Goal: Information Seeking & Learning: Learn about a topic

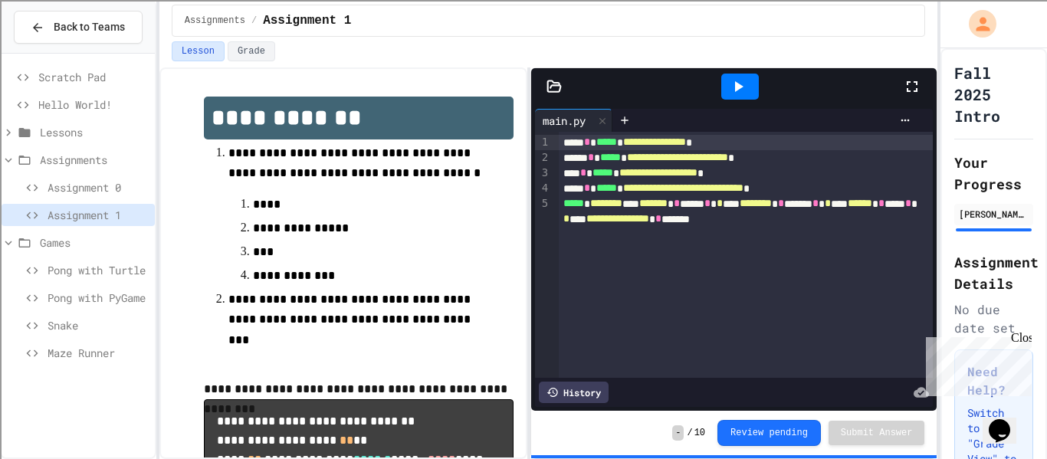
click at [94, 285] on div "Pong with Turtle" at bounding box center [78, 273] width 153 height 28
click at [114, 271] on span "Pong with Turtle" at bounding box center [98, 270] width 101 height 16
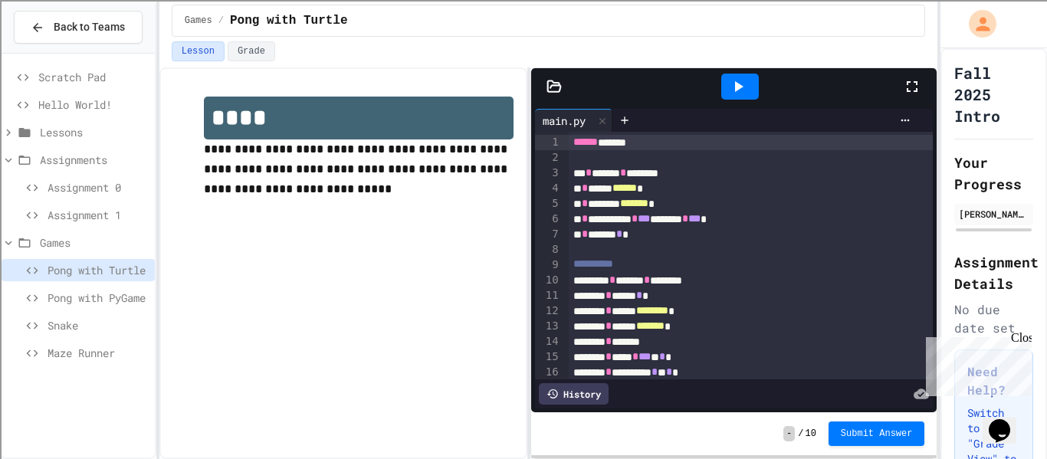
click at [737, 97] on div at bounding box center [740, 87] width 38 height 26
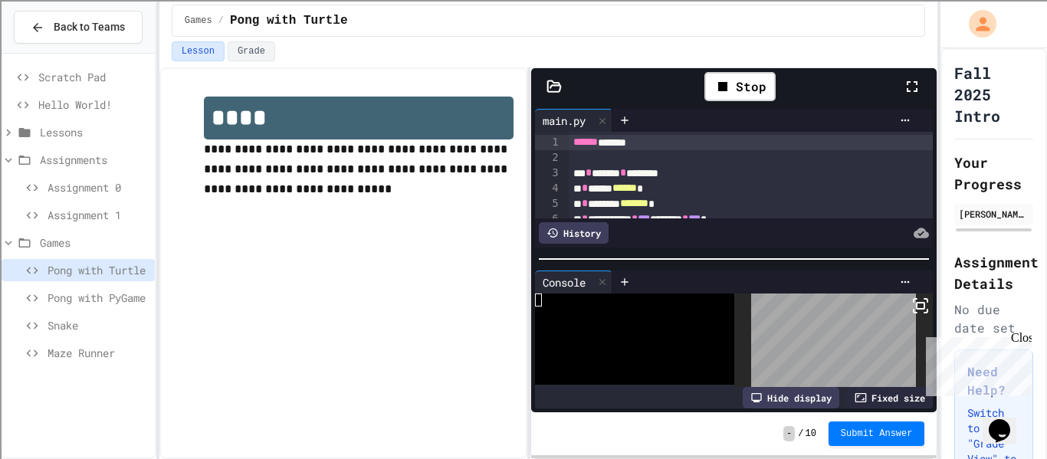
click at [915, 84] on icon at bounding box center [912, 86] width 18 height 18
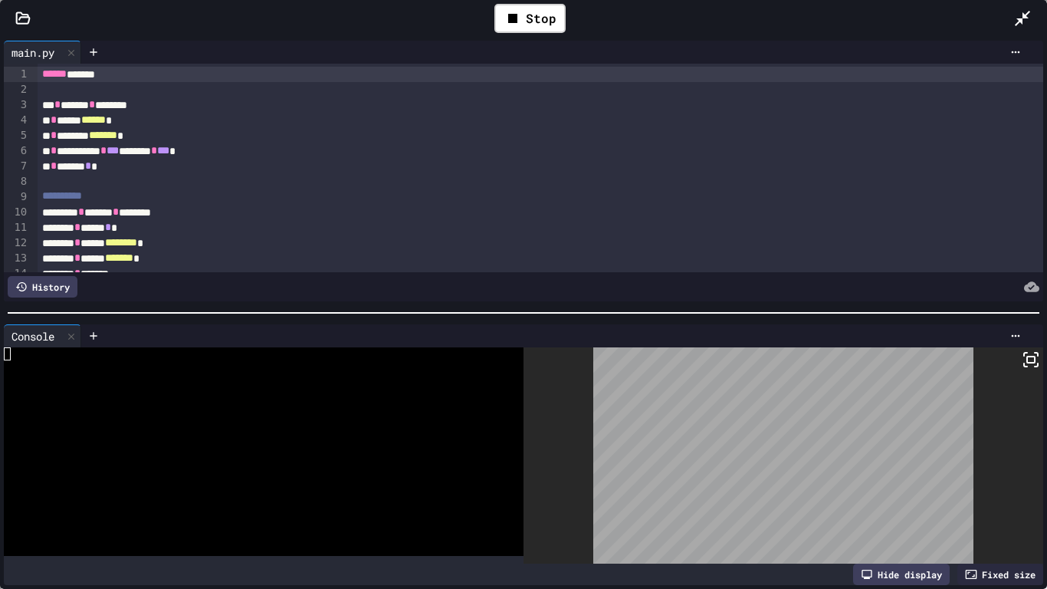
click at [942, 389] on html "**********" at bounding box center [523, 294] width 1047 height 589
click at [363, 402] on div at bounding box center [256, 405] width 504 height 13
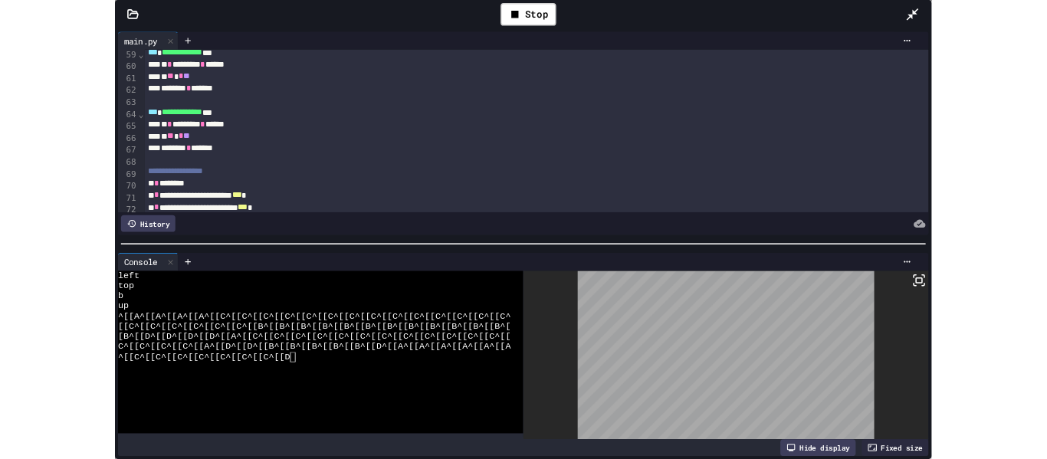
scroll to position [894, 0]
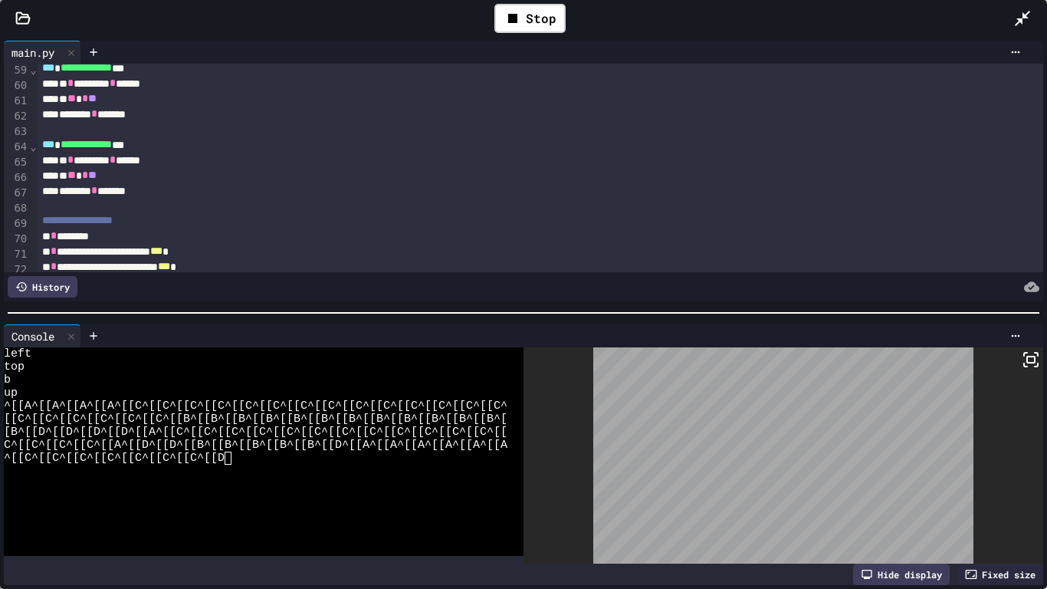
click at [1021, 20] on icon at bounding box center [1022, 18] width 15 height 15
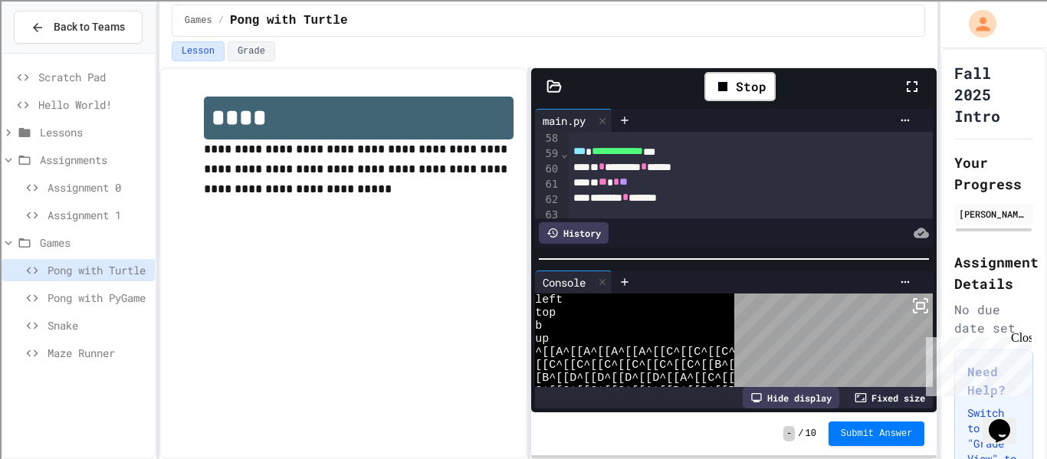
scroll to position [26, 0]
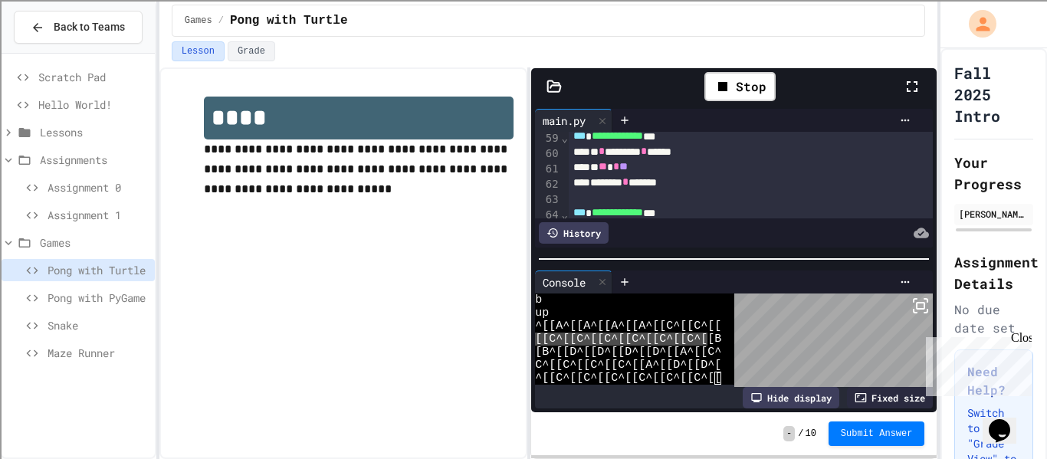
click at [94, 298] on span "Pong with PyGame" at bounding box center [98, 298] width 101 height 16
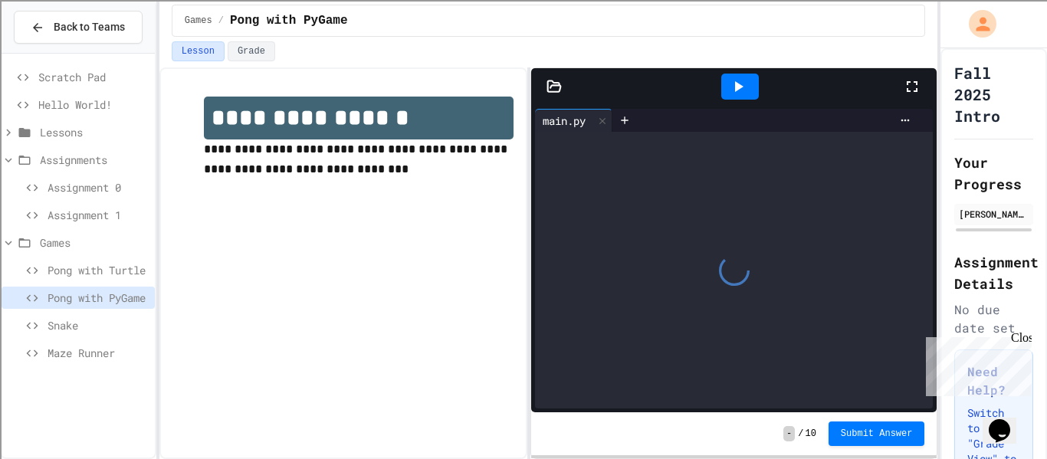
click at [914, 86] on icon at bounding box center [912, 86] width 18 height 18
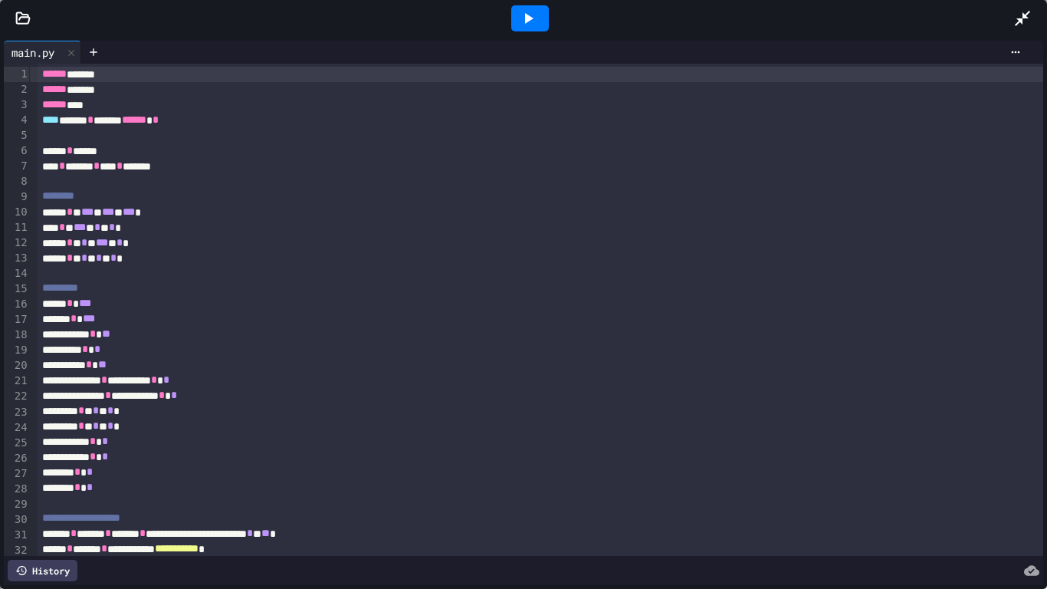
click at [528, 22] on icon at bounding box center [528, 18] width 18 height 18
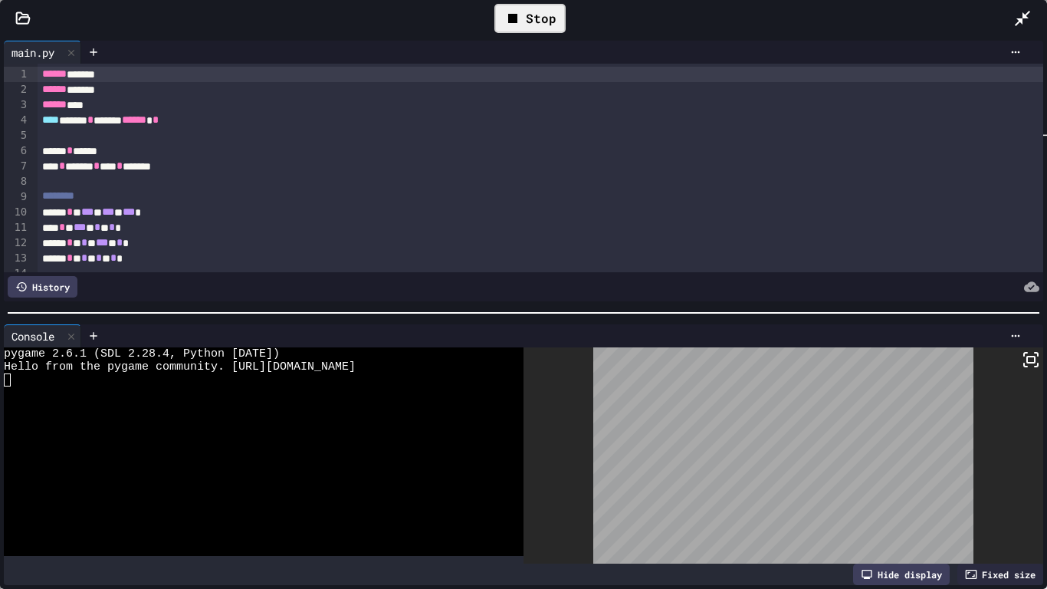
click at [1023, 18] on icon at bounding box center [1023, 18] width 18 height 18
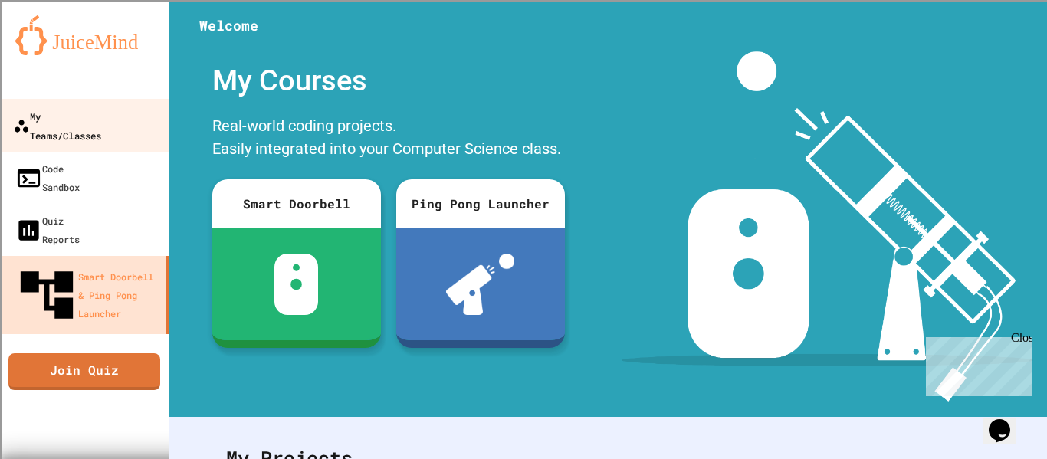
click at [101, 123] on div "My Teams/Classes" at bounding box center [57, 126] width 88 height 38
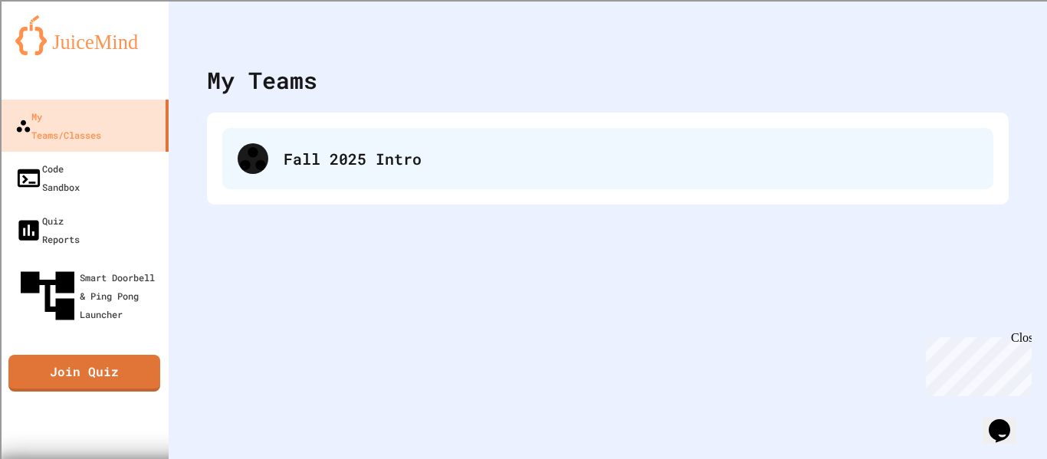
click at [350, 158] on div "Fall 2025 Intro" at bounding box center [631, 158] width 695 height 23
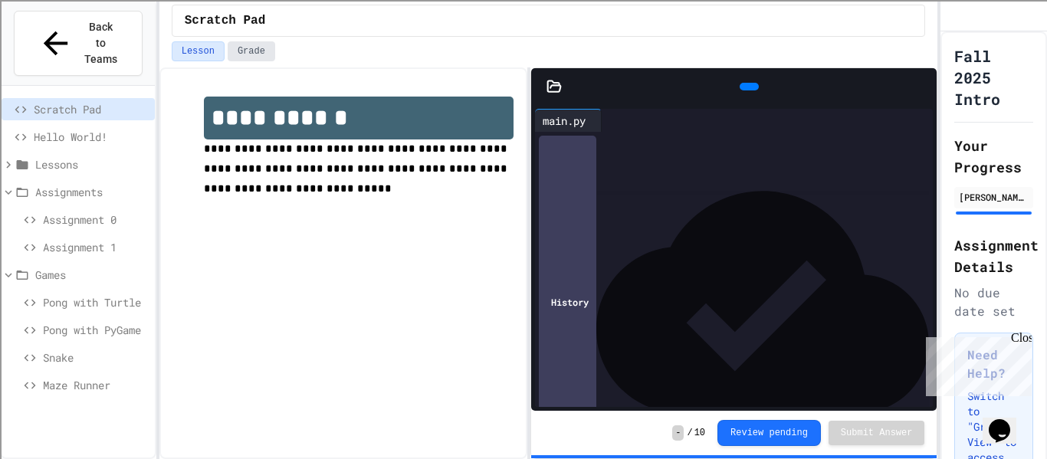
click at [257, 53] on button "Grade" at bounding box center [252, 51] width 48 height 20
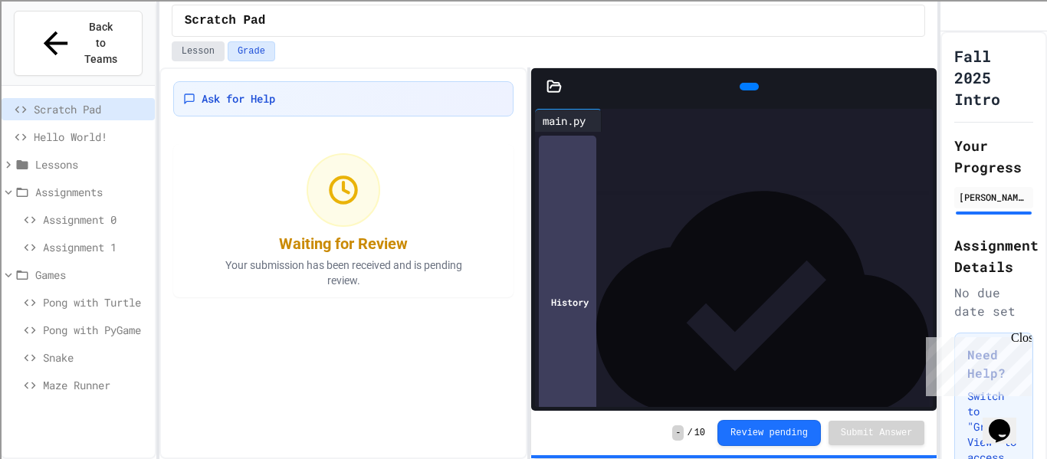
click at [216, 58] on button "Lesson" at bounding box center [198, 51] width 53 height 20
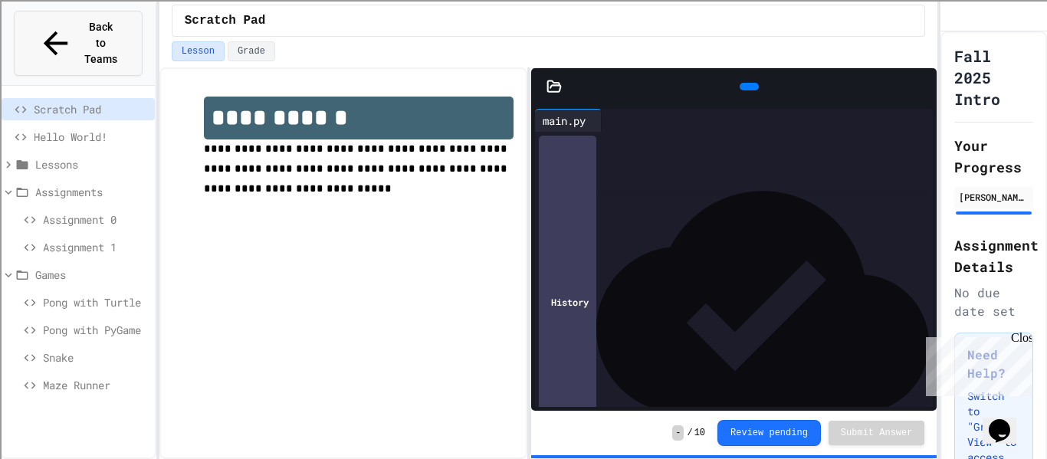
click at [116, 25] on span "Back to Teams" at bounding box center [101, 43] width 36 height 48
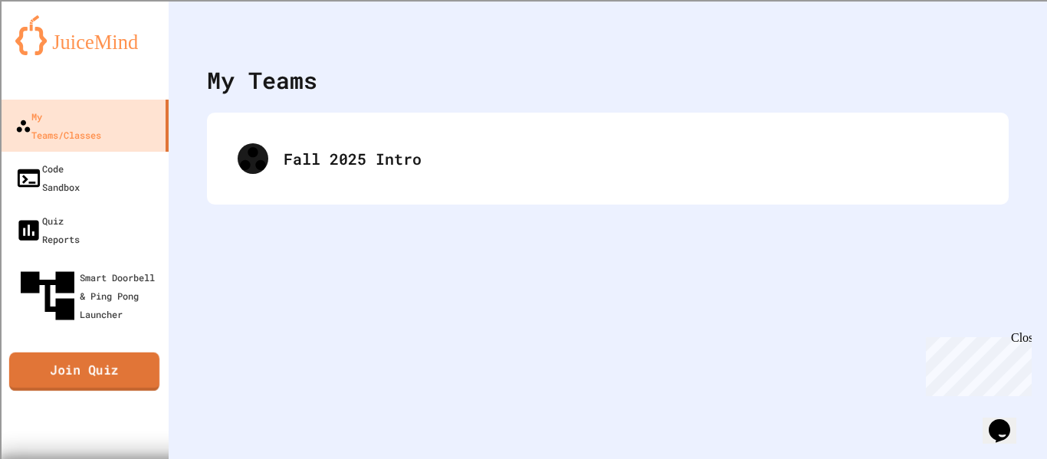
click at [155, 353] on link "Join Quiz" at bounding box center [84, 372] width 150 height 38
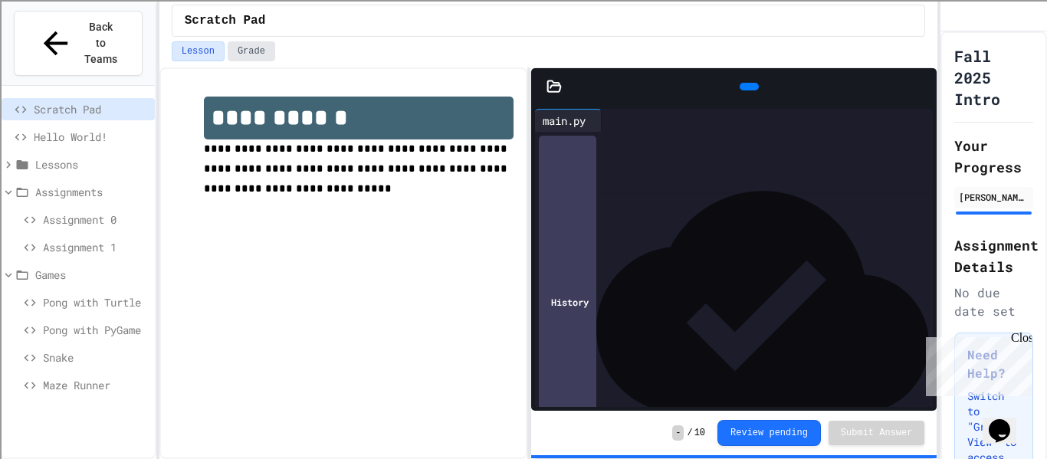
click at [238, 51] on button "Grade" at bounding box center [252, 51] width 48 height 20
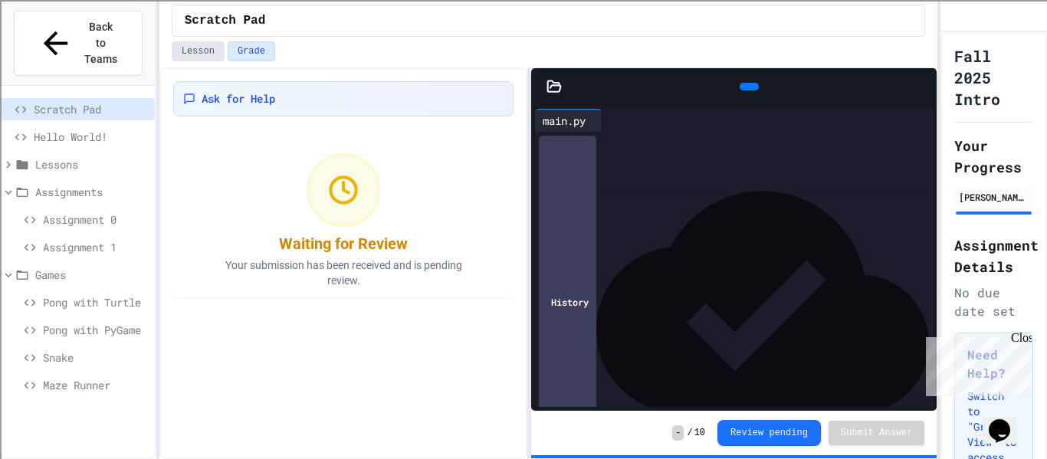
click at [209, 54] on button "Lesson" at bounding box center [198, 51] width 53 height 20
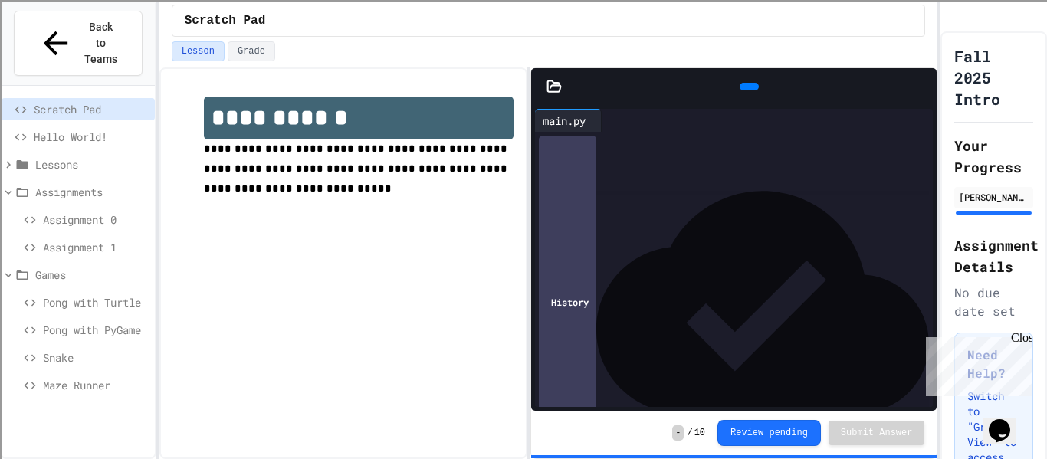
click at [190, 21] on span "Scratch Pad" at bounding box center [225, 20] width 81 height 18
click at [28, 241] on icon at bounding box center [30, 248] width 14 height 14
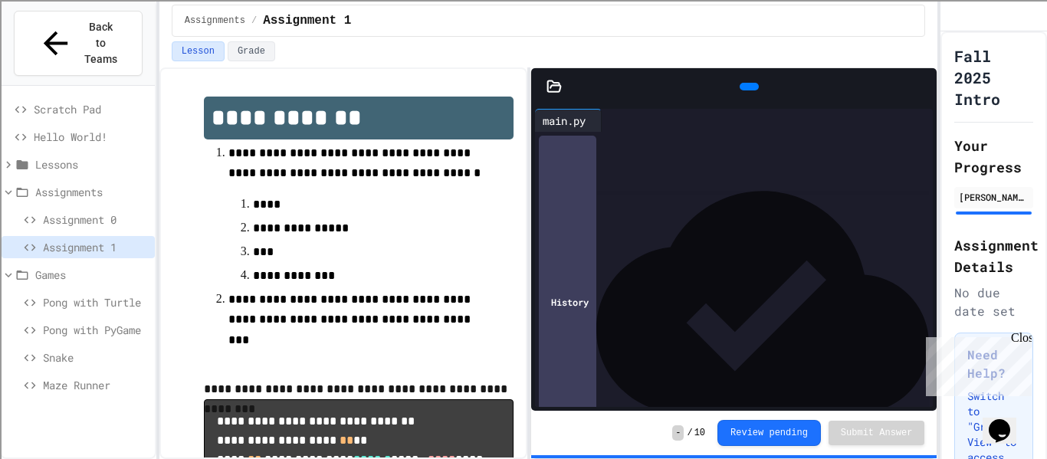
click at [13, 153] on div "Lessons" at bounding box center [78, 164] width 153 height 22
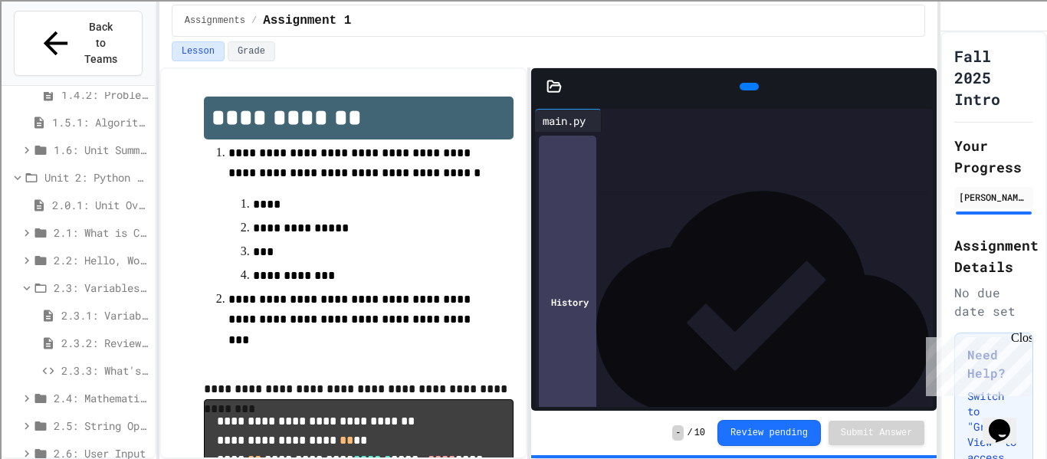
scroll to position [347, 0]
click at [107, 362] on span "2.3.3: What's the Type?" at bounding box center [104, 370] width 87 height 16
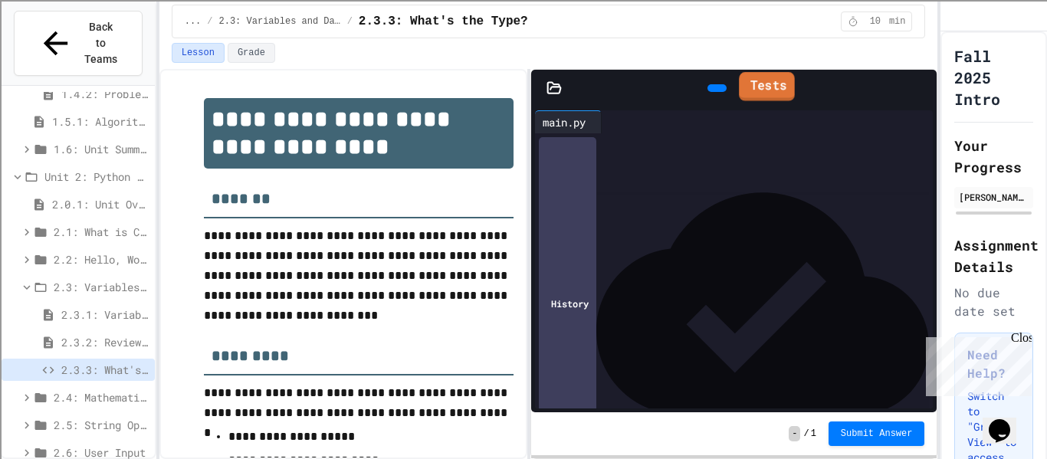
click at [782, 79] on link "Tests" at bounding box center [767, 86] width 56 height 29
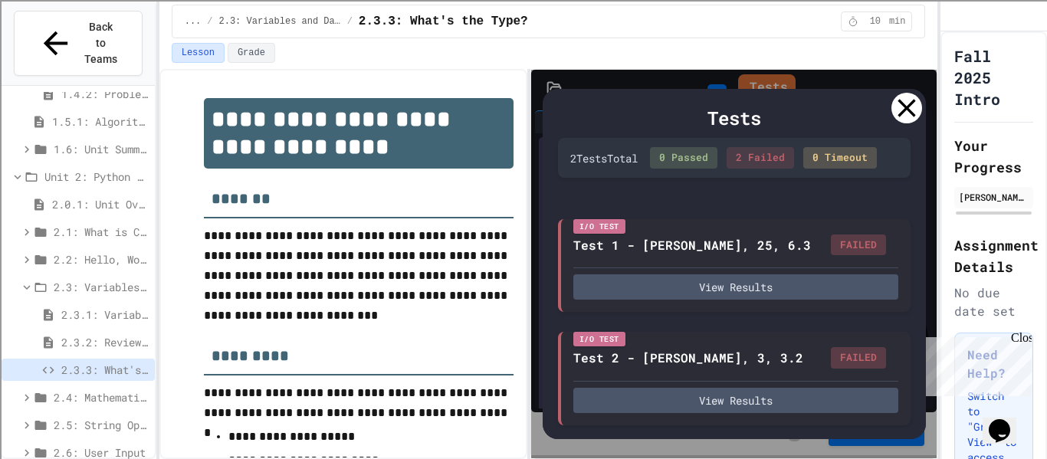
click at [902, 109] on icon at bounding box center [907, 108] width 31 height 31
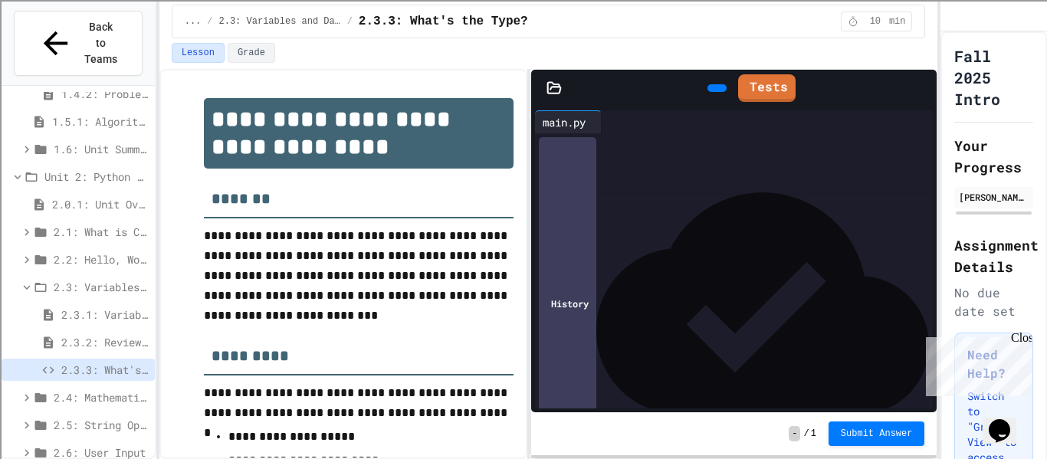
click at [721, 92] on icon at bounding box center [725, 97] width 8 height 11
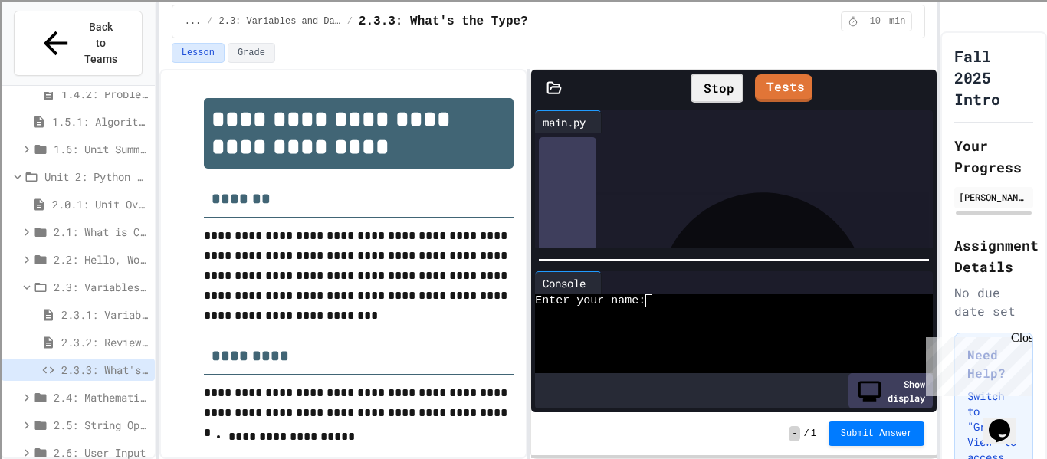
click at [651, 320] on div at bounding box center [728, 326] width 386 height 13
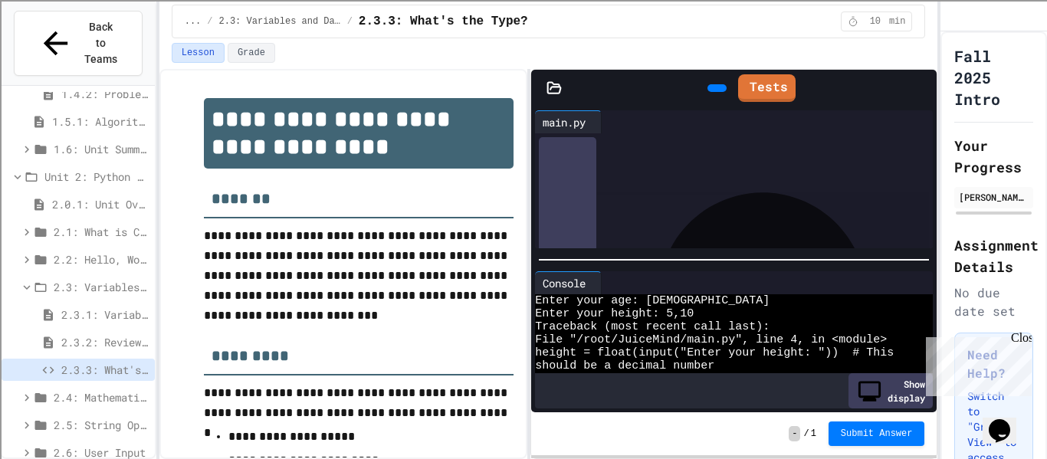
scroll to position [31, 0]
click at [598, 288] on div at bounding box center [597, 283] width 8 height 22
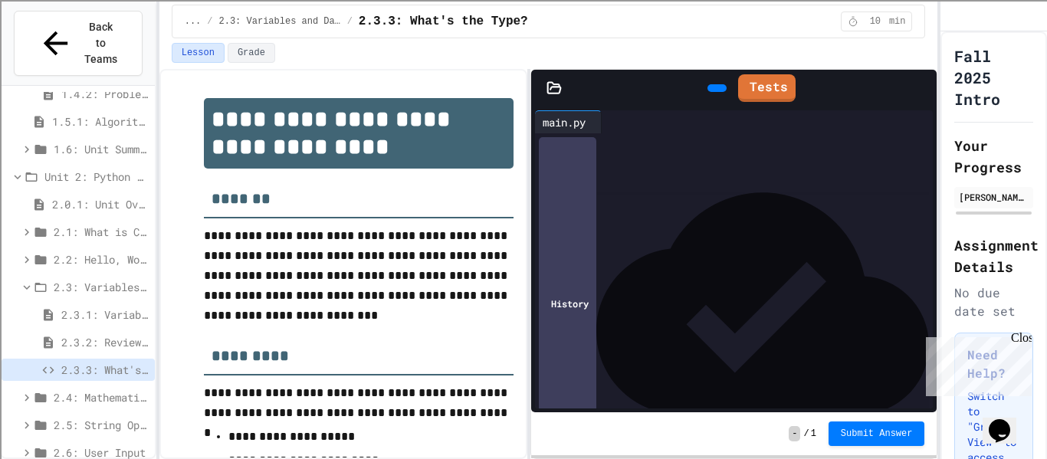
scroll to position [0, 0]
click at [711, 90] on div at bounding box center [717, 88] width 19 height 8
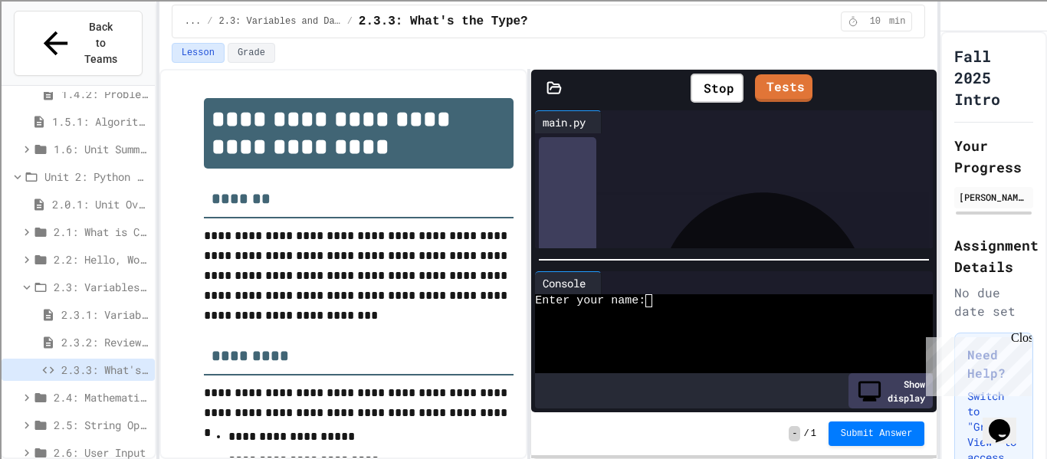
click at [659, 302] on textarea "Terminal input" at bounding box center [655, 300] width 7 height 13
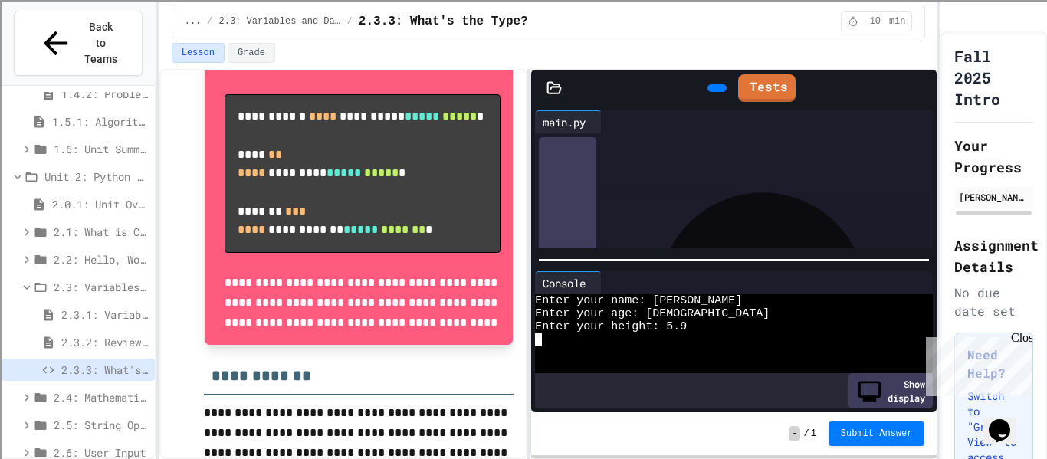
scroll to position [467, 0]
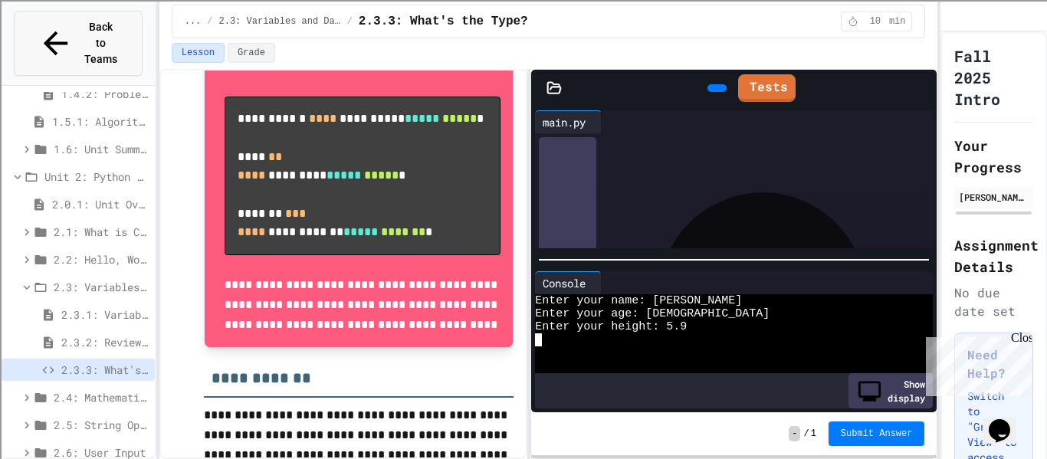
click at [55, 40] on button "Back to Teams" at bounding box center [78, 43] width 129 height 65
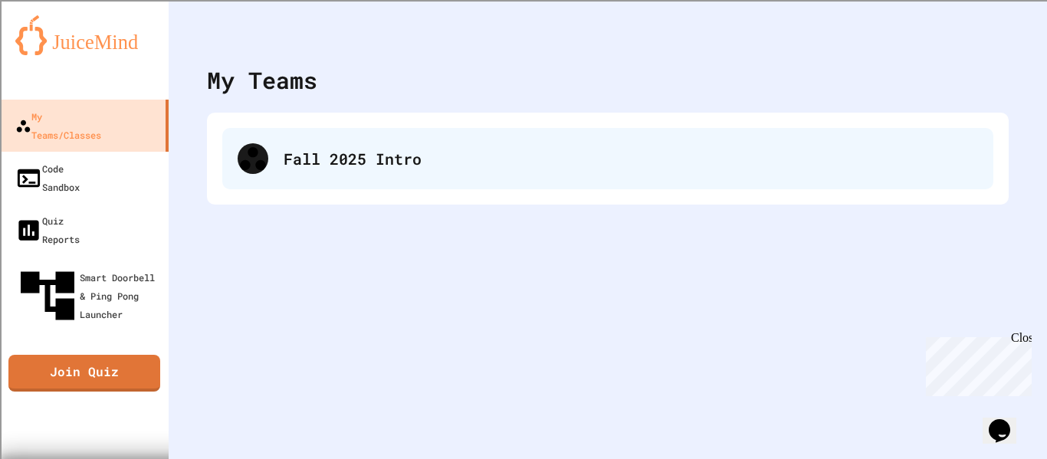
click at [254, 178] on div "Fall 2025 Intro" at bounding box center [607, 158] width 771 height 61
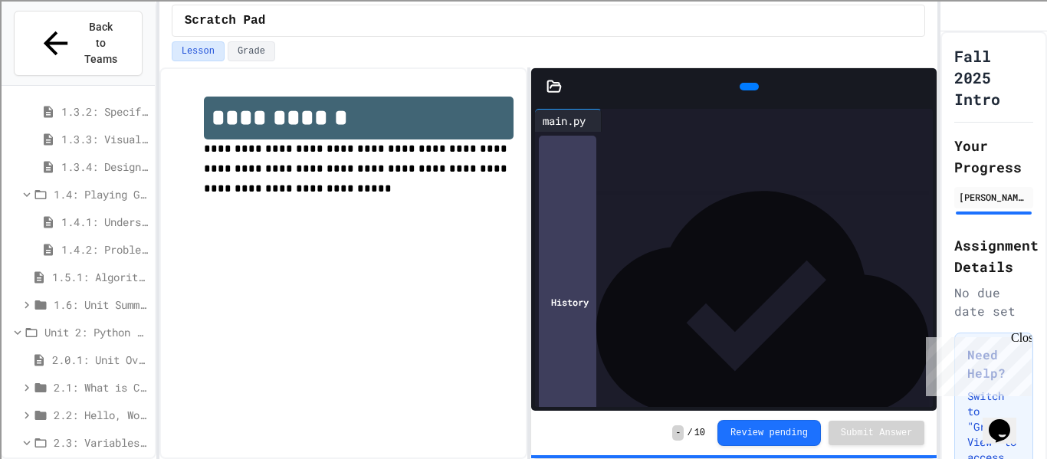
scroll to position [192, 0]
click at [88, 433] on span "2.3: Variables and Data Types" at bounding box center [101, 441] width 95 height 16
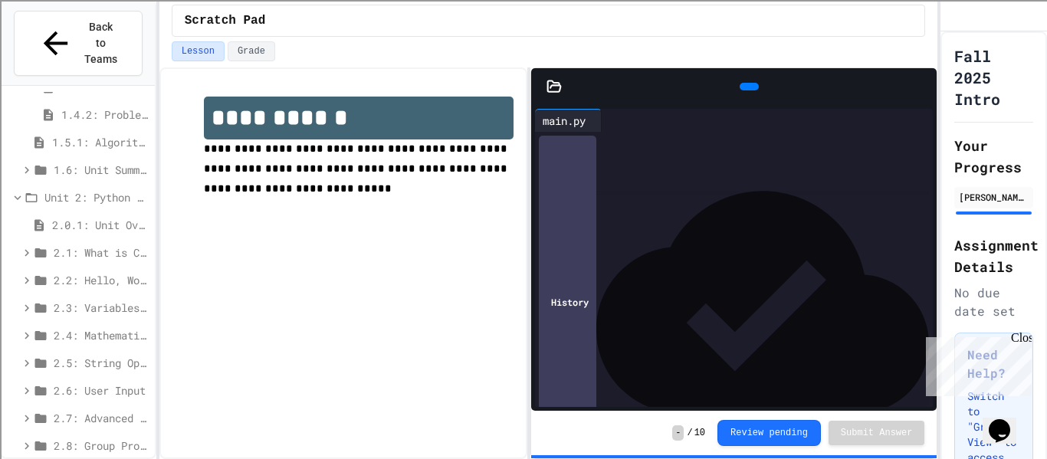
scroll to position [327, 0]
click at [86, 298] on span "2.3: Variables and Data Types" at bounding box center [101, 306] width 95 height 16
click at [104, 326] on span "2.3.1: Variables and Data Types" at bounding box center [104, 334] width 87 height 16
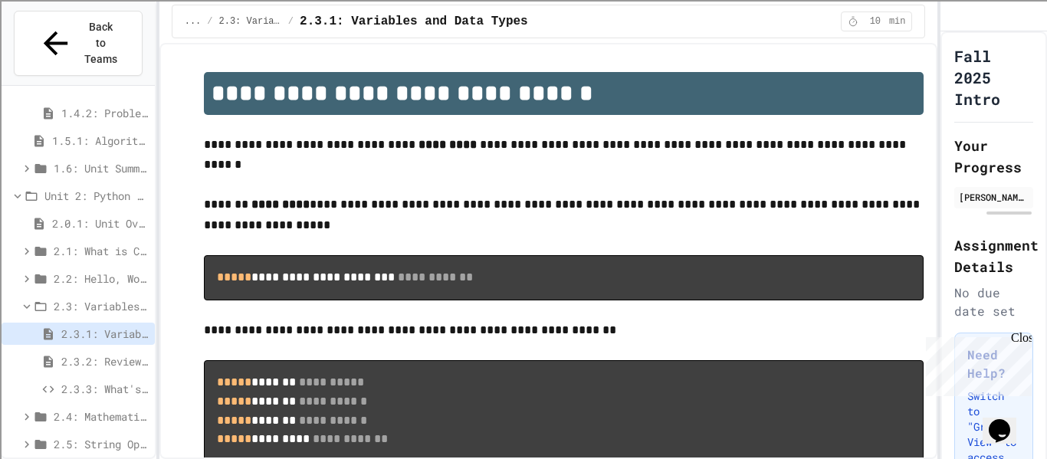
click at [123, 381] on span "2.3.3: What's the Type?" at bounding box center [104, 389] width 87 height 16
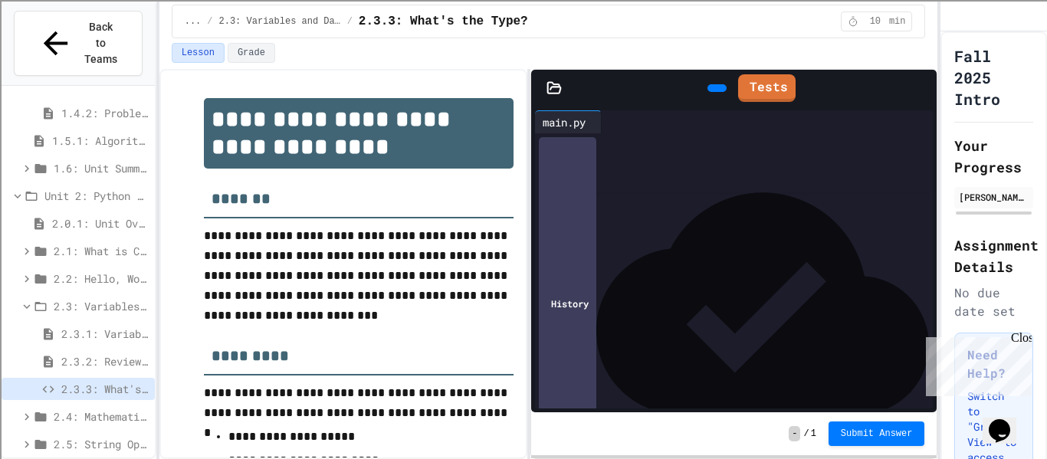
click at [107, 326] on span "2.3.1: Variables and Data Types" at bounding box center [104, 334] width 87 height 16
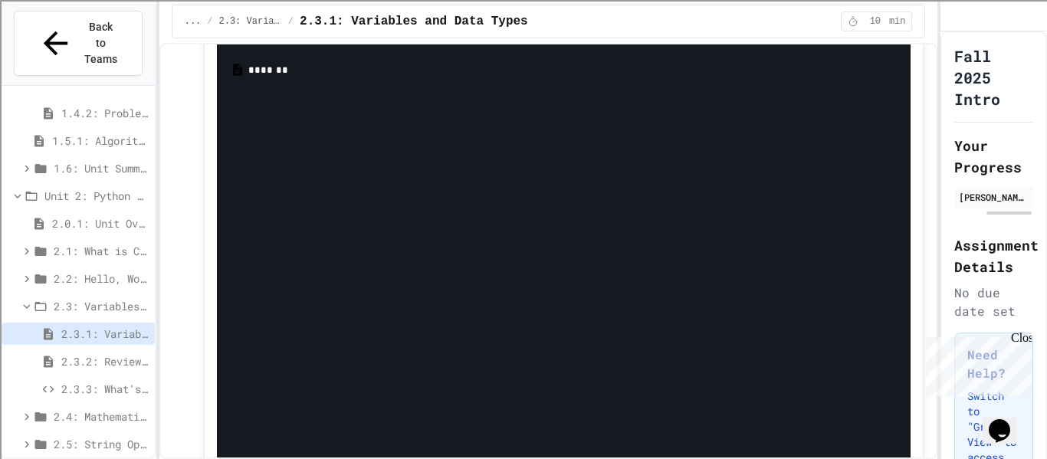
scroll to position [6655, 0]
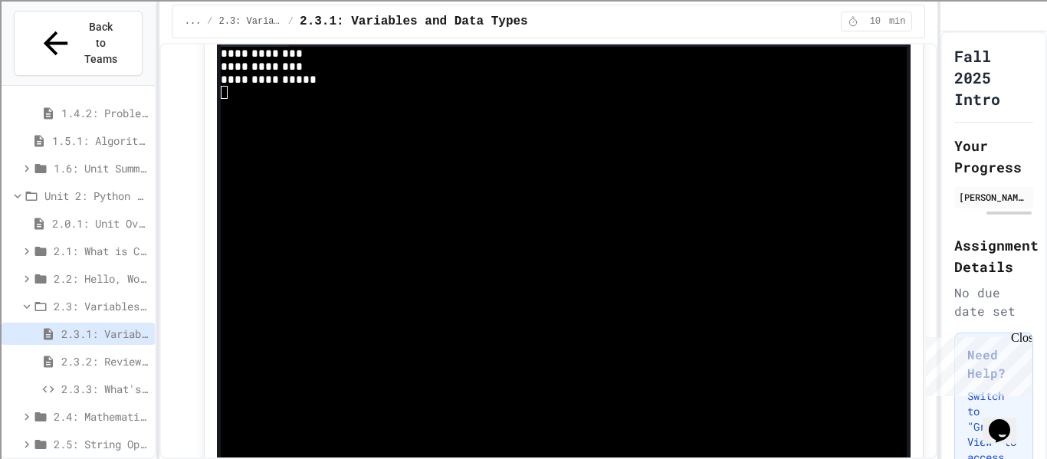
scroll to position [6653, 0]
click at [568, 9] on icon at bounding box center [577, 0] width 18 height 18
click at [232, 136] on div at bounding box center [555, 129] width 669 height 13
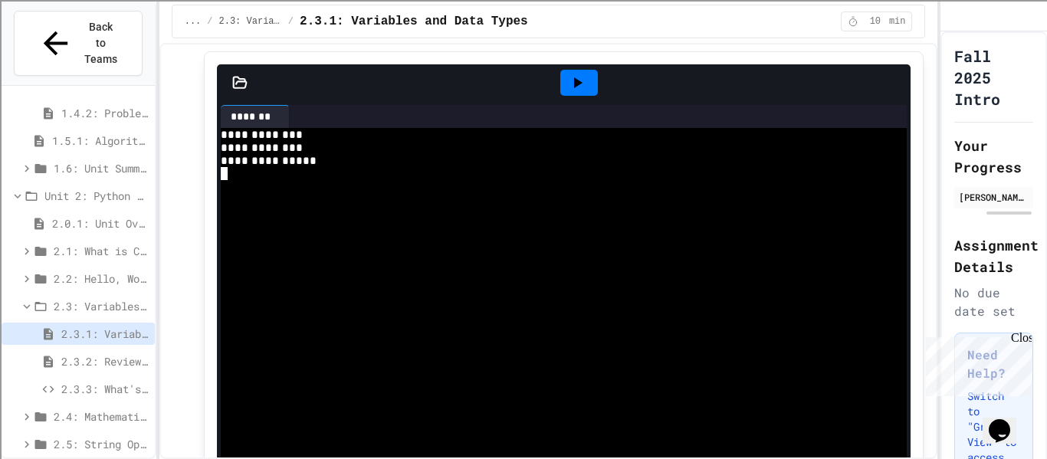
scroll to position [6599, 0]
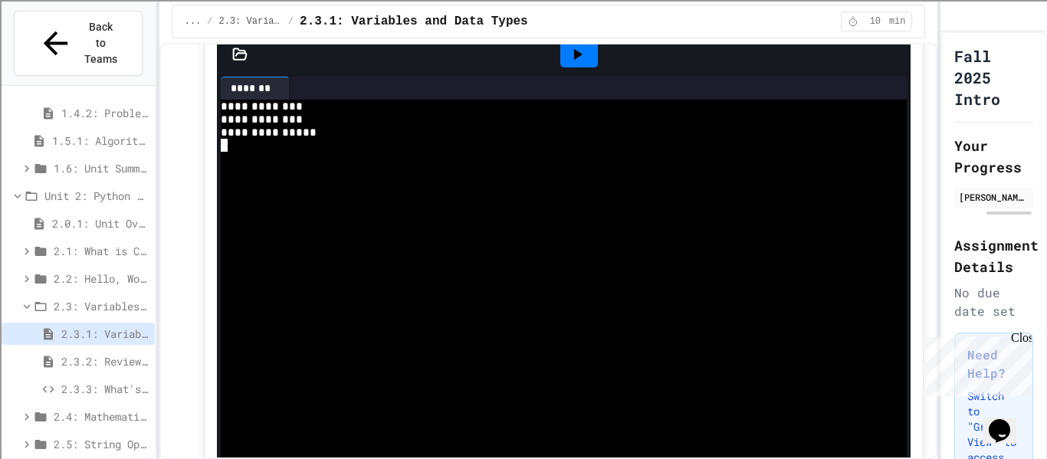
click at [296, 88] on icon at bounding box center [296, 88] width 0 height 0
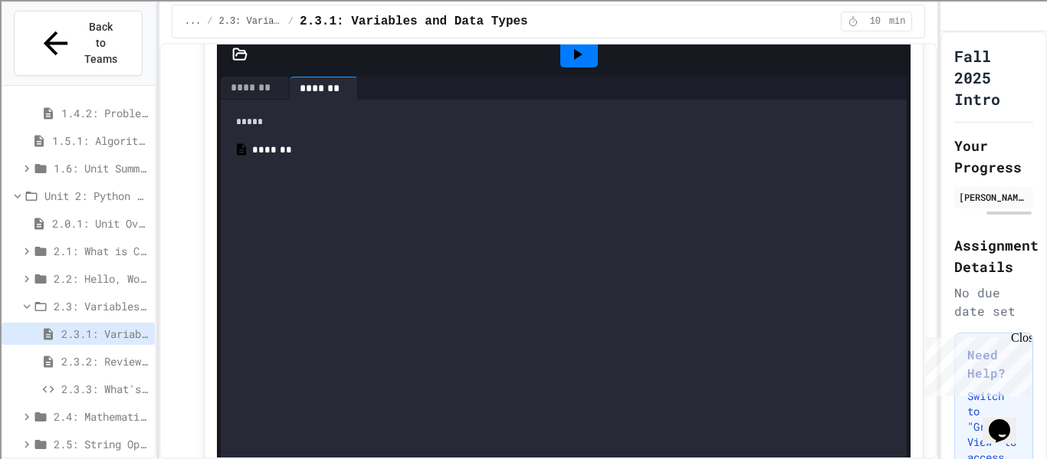
click at [308, 158] on div "*******" at bounding box center [575, 150] width 646 height 15
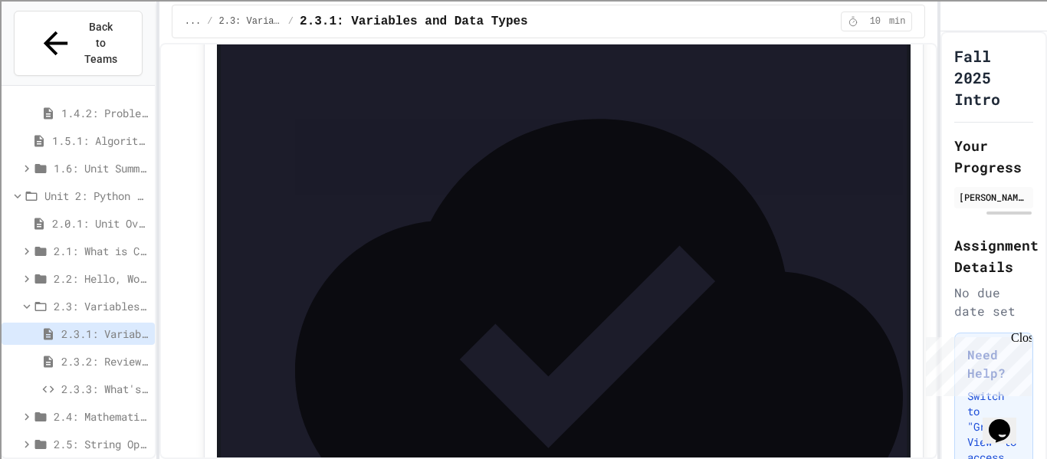
scroll to position [6709, 0]
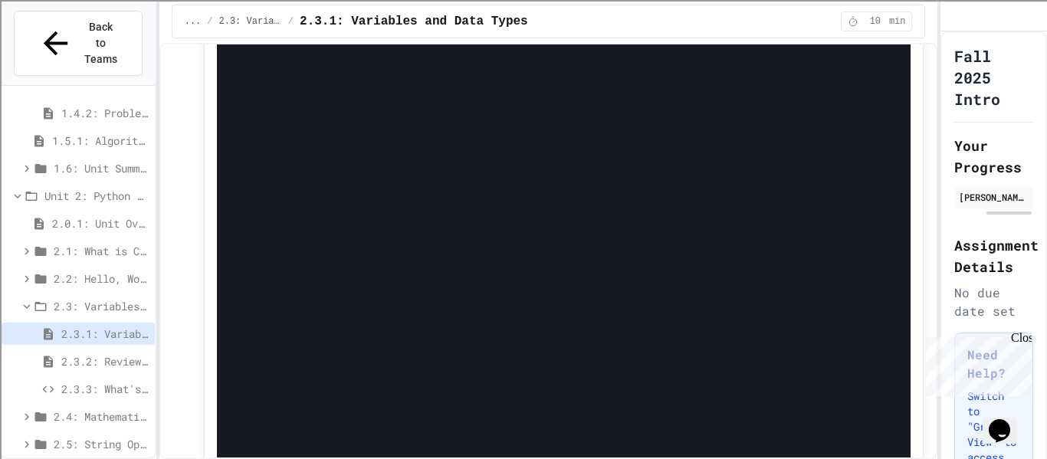
click at [278, 21] on div "*******" at bounding box center [575, 12] width 654 height 15
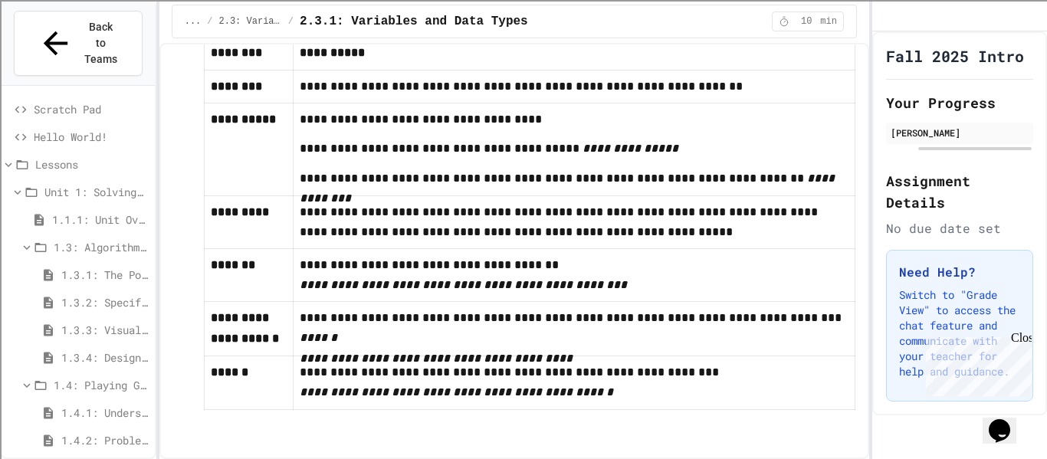
scroll to position [8123, 0]
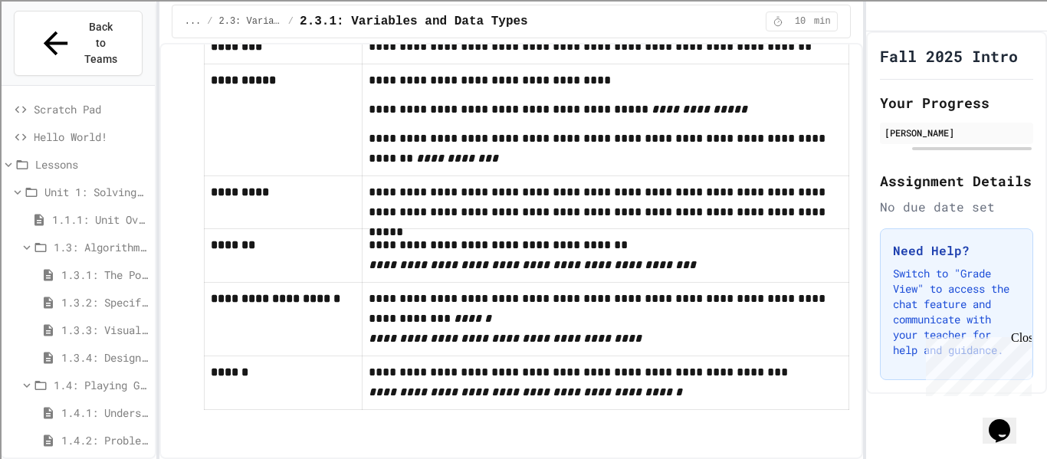
click at [1023, 331] on div "Close" at bounding box center [1020, 340] width 19 height 19
click at [1007, 323] on p "Switch to "Grade View" to access the chat feature and communicate with your tea…" at bounding box center [956, 312] width 127 height 92
click at [1002, 258] on div "Need Help? Switch to "Grade View" to access the chat feature and communicate wi…" at bounding box center [956, 304] width 153 height 152
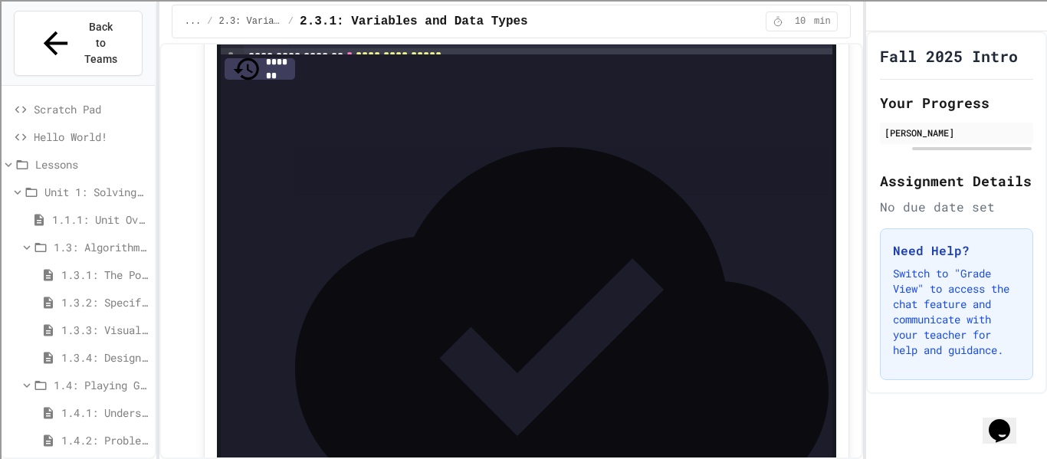
scroll to position [6811, 0]
click at [821, 4] on icon at bounding box center [821, 4] width 0 height 0
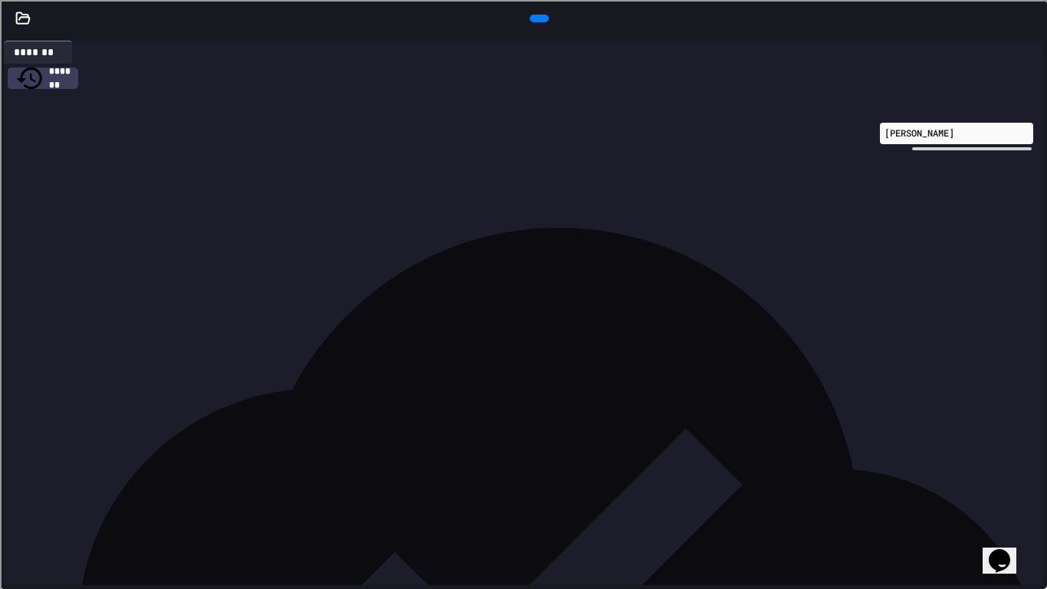
click at [537, 18] on icon at bounding box center [537, 18] width 0 height 0
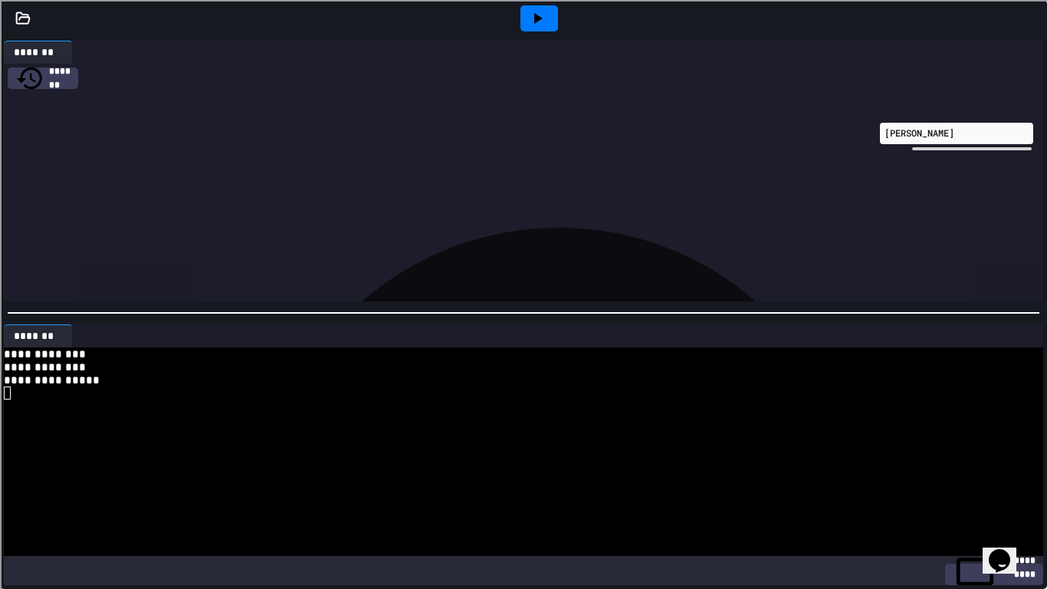
click at [133, 383] on div "**********" at bounding box center [518, 379] width 1028 height 13
click at [176, 97] on div "** * ****" at bounding box center [535, 104] width 1017 height 15
click at [60, 407] on div at bounding box center [518, 405] width 1028 height 13
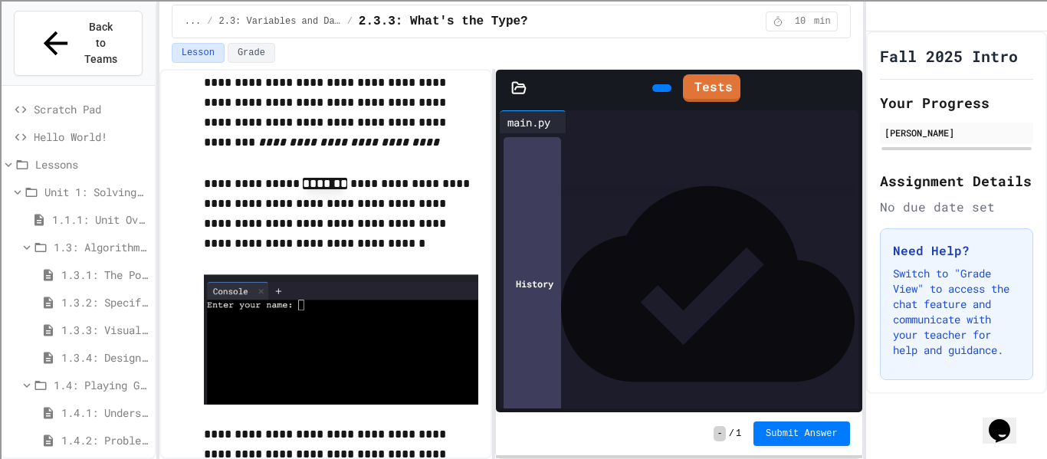
scroll to position [1132, 0]
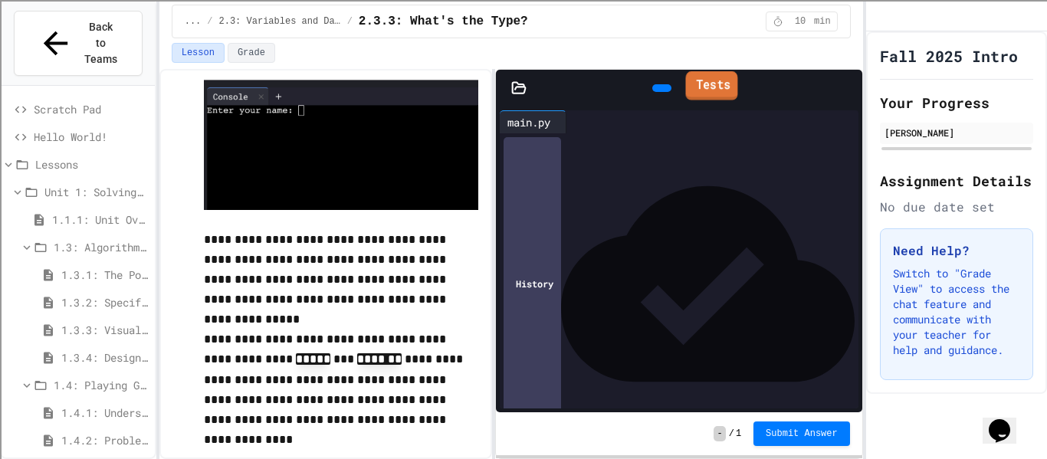
click at [721, 97] on link "Tests" at bounding box center [711, 85] width 52 height 29
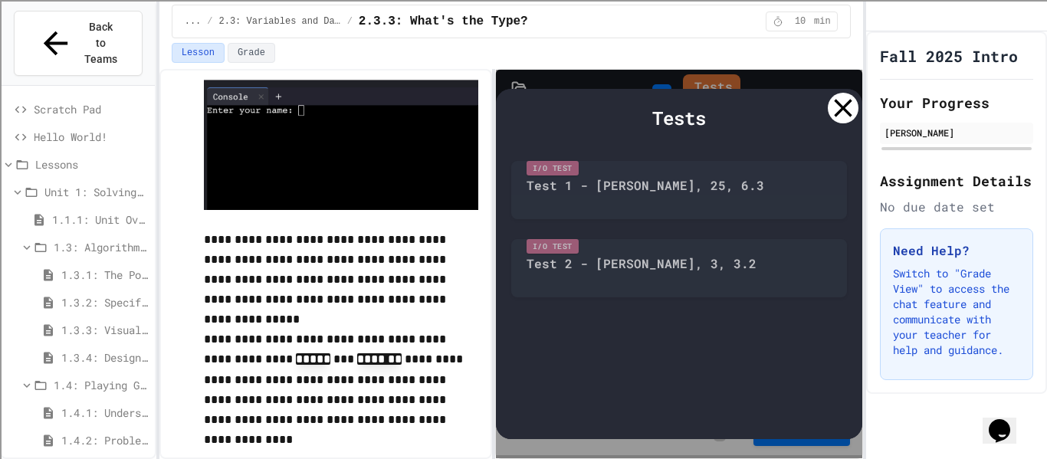
click at [675, 181] on div "I/O Test Test 1 - [PERSON_NAME], 25, 6.3" at bounding box center [679, 186] width 336 height 66
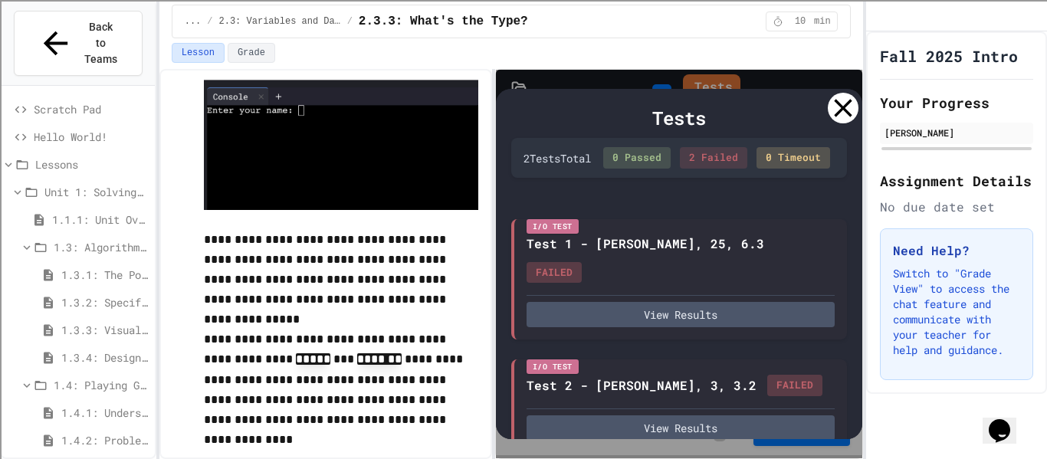
click at [744, 169] on div "2 Failed" at bounding box center [713, 157] width 67 height 21
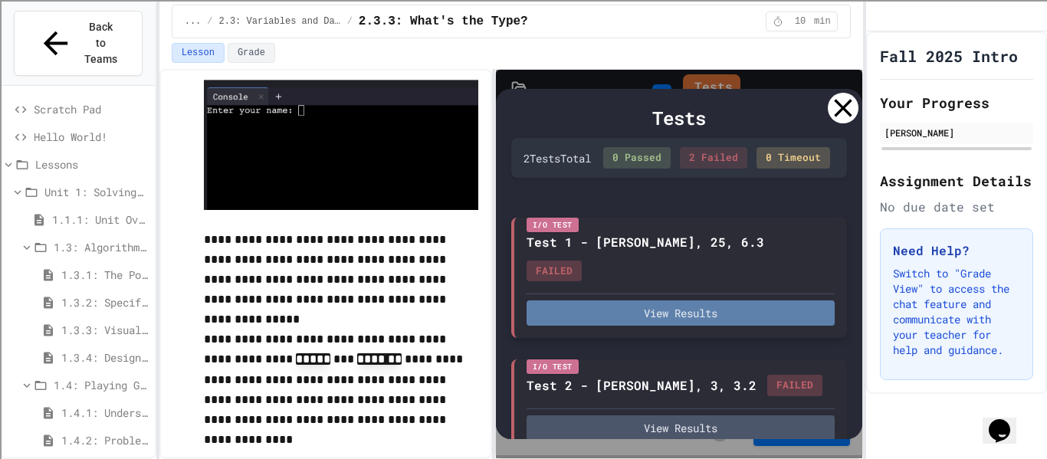
click at [672, 310] on button "View Results" at bounding box center [681, 313] width 308 height 25
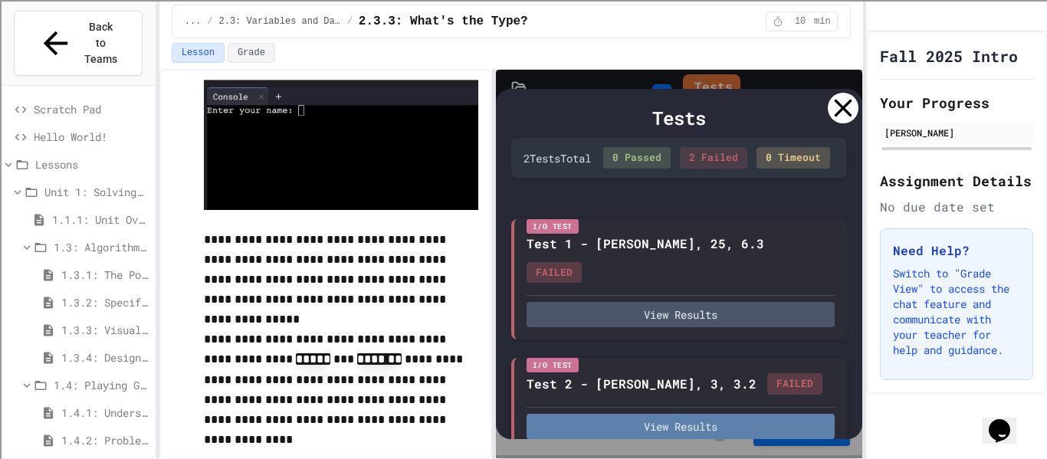
click at [756, 415] on button "View Results" at bounding box center [681, 426] width 308 height 25
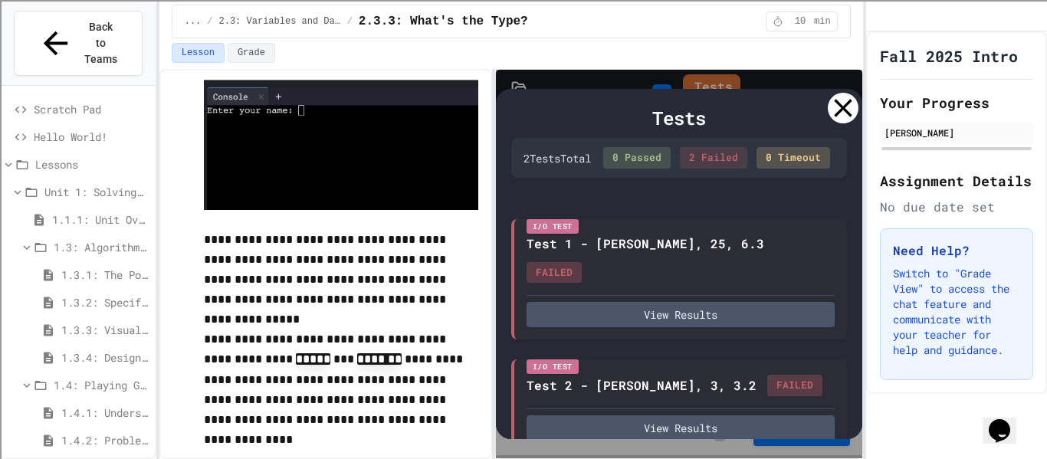
click at [842, 109] on icon at bounding box center [843, 109] width 18 height 18
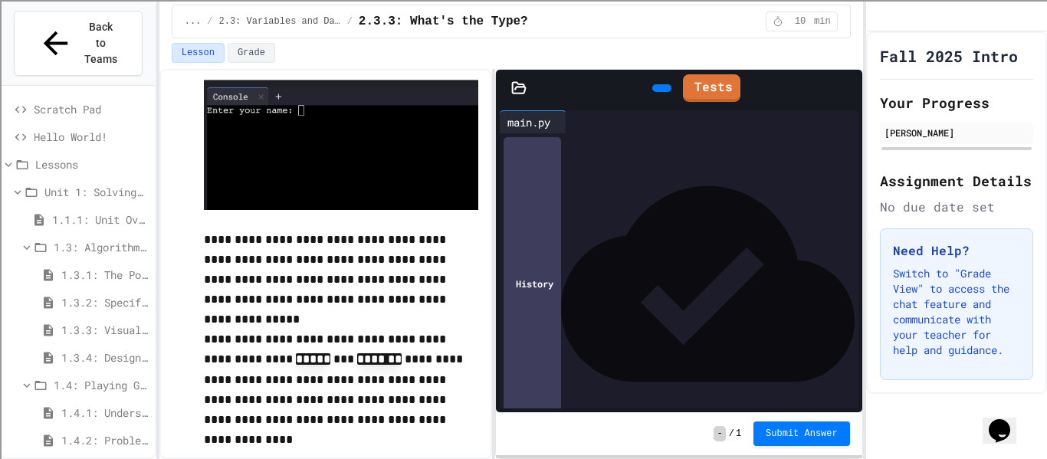
click at [816, 23] on span "min" at bounding box center [822, 21] width 17 height 12
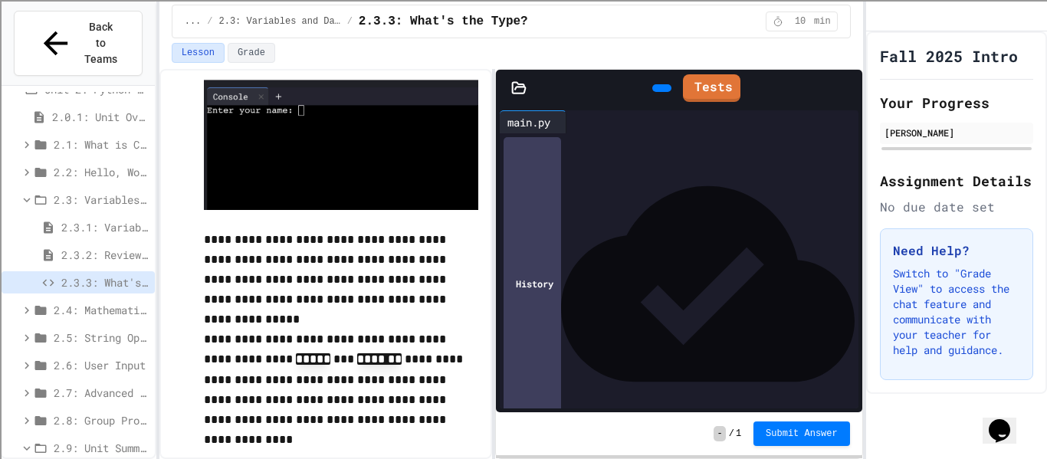
scroll to position [435, 0]
click at [105, 301] on span "2.4: Mathematical Operators" at bounding box center [101, 309] width 95 height 16
click at [107, 274] on span "2.3.3: What's the Type?" at bounding box center [104, 282] width 87 height 16
click at [48, 278] on icon at bounding box center [48, 281] width 11 height 7
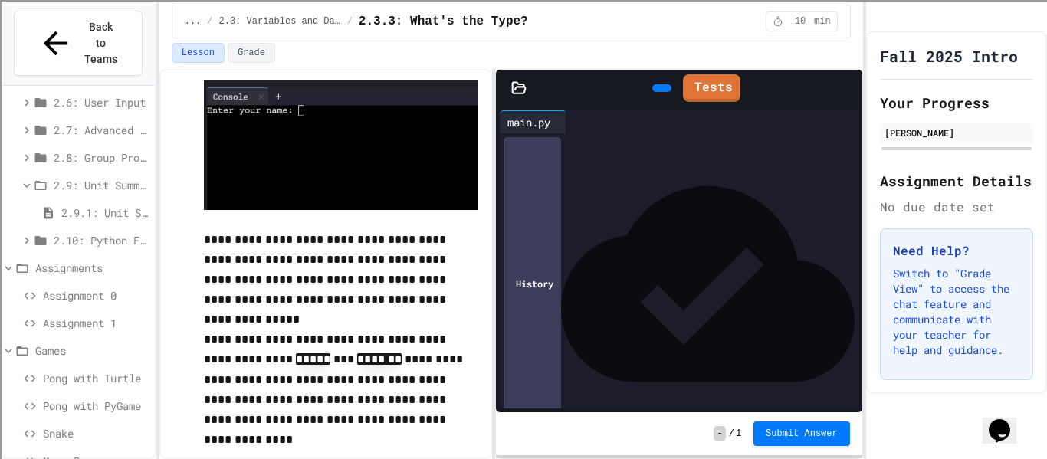
click at [83, 422] on div "Snake" at bounding box center [78, 436] width 153 height 28
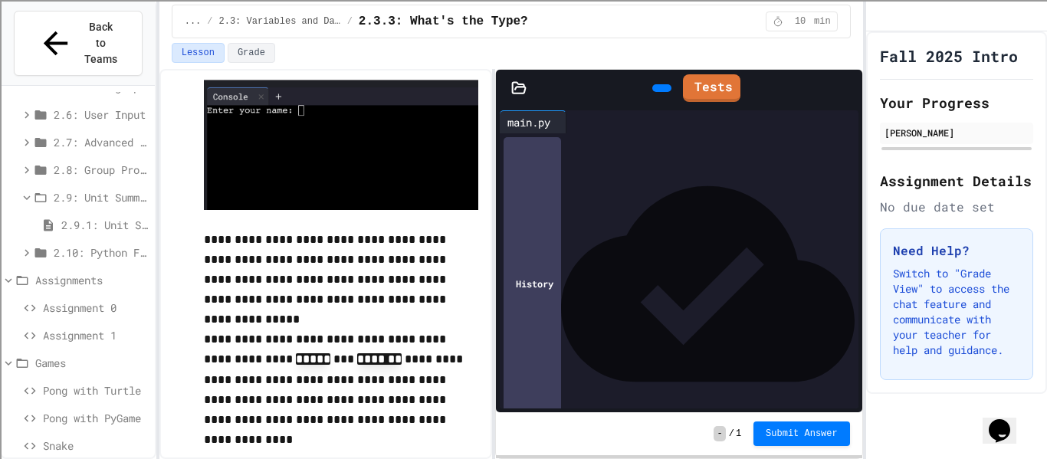
click at [84, 438] on span "Snake" at bounding box center [96, 446] width 106 height 16
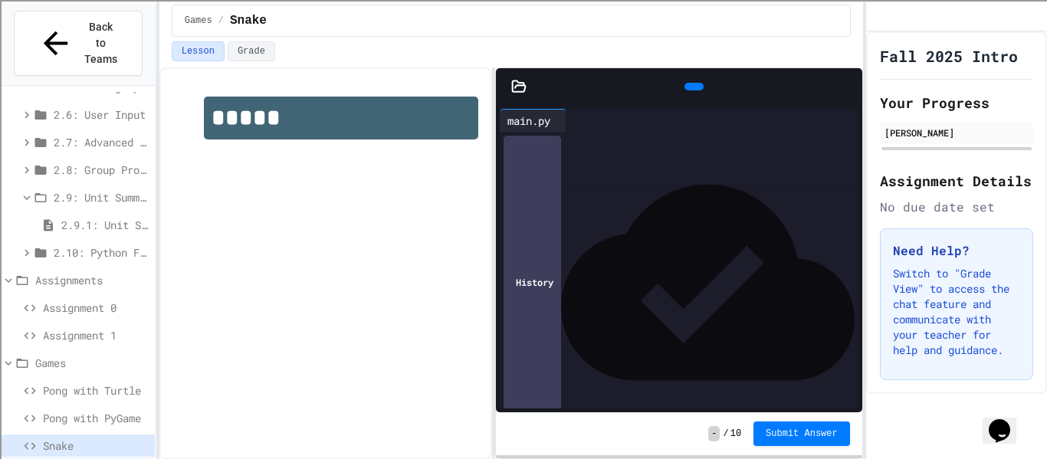
click at [695, 83] on div at bounding box center [694, 87] width 19 height 8
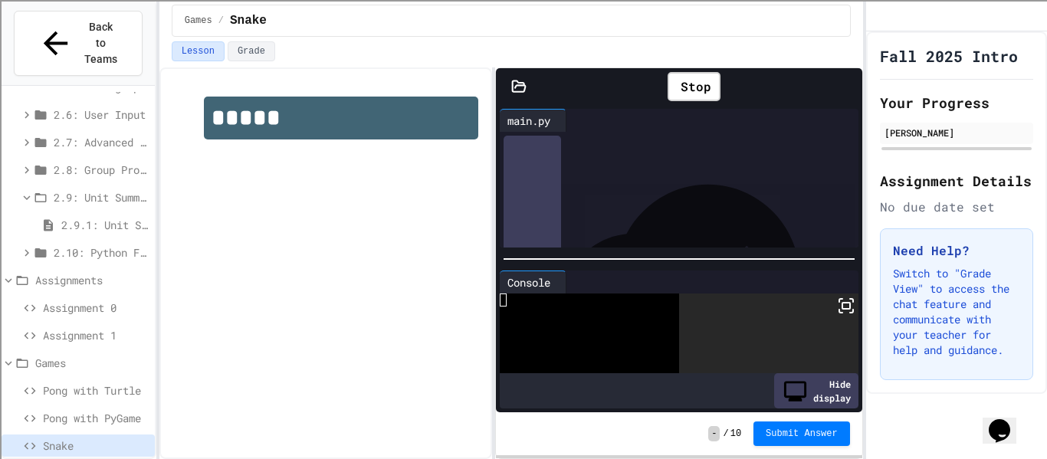
click at [847, 87] on icon at bounding box center [847, 87] width 0 height 0
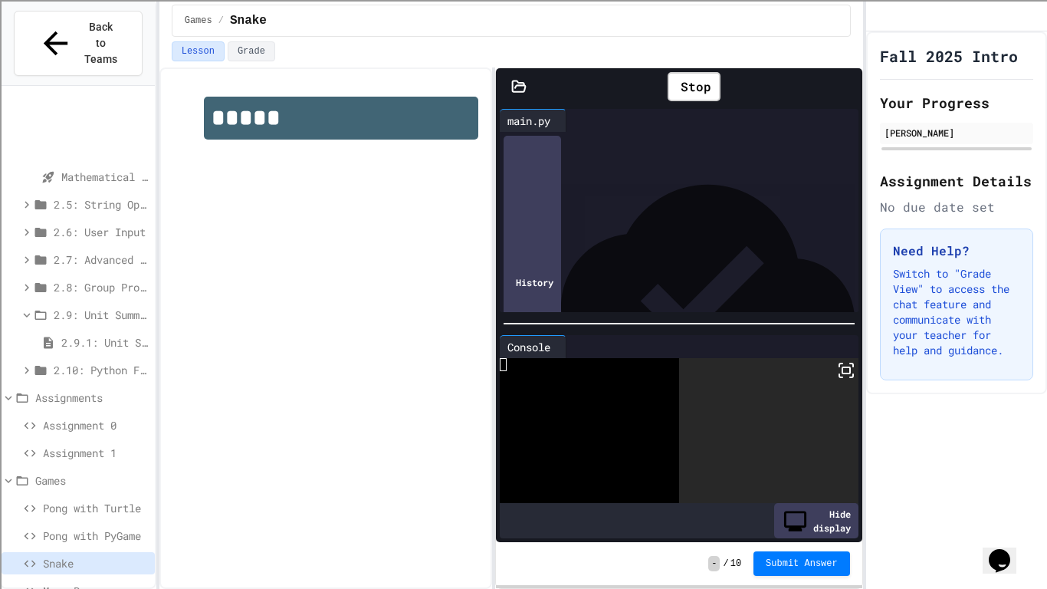
scroll to position [678, 0]
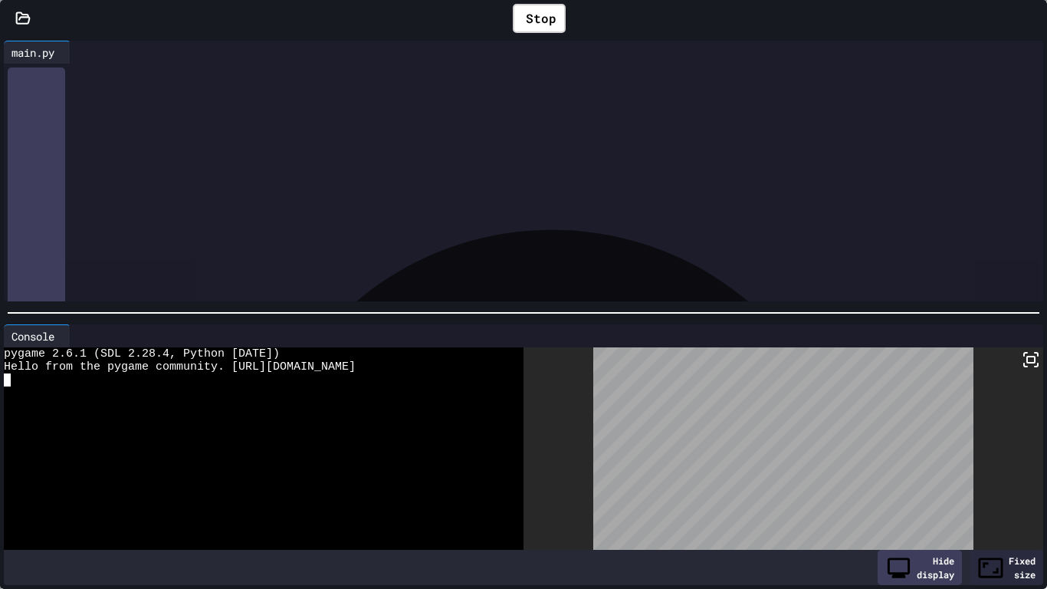
click at [371, 446] on div at bounding box center [256, 445] width 504 height 13
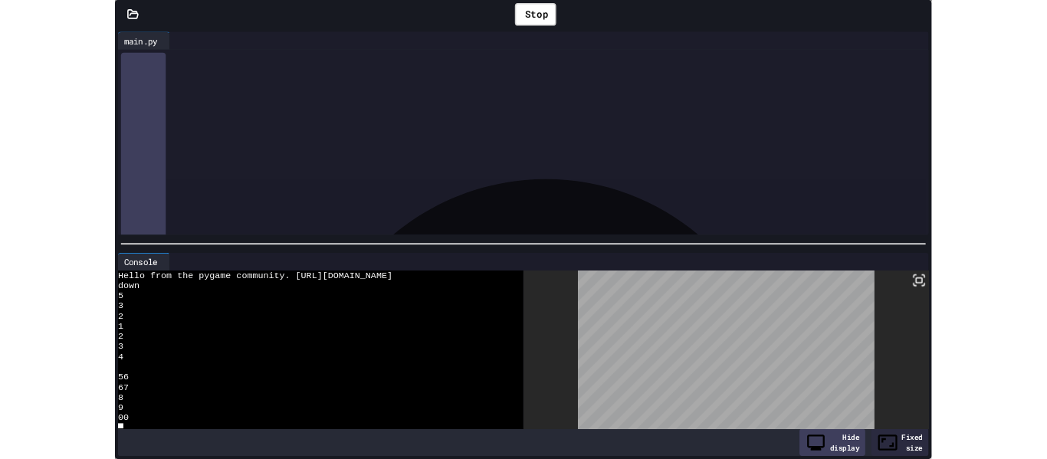
scroll to position [890, 0]
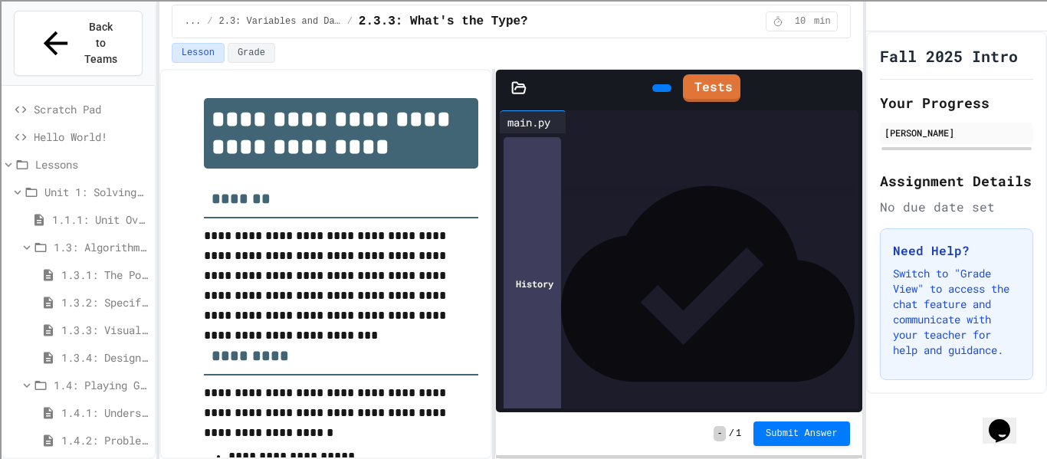
scroll to position [807, 0]
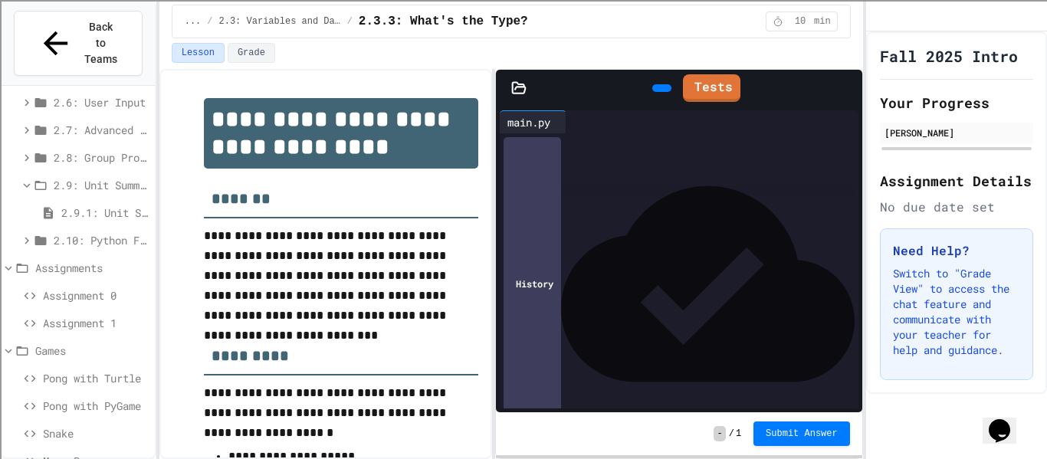
click at [77, 453] on span "Maze Runner" at bounding box center [96, 461] width 106 height 16
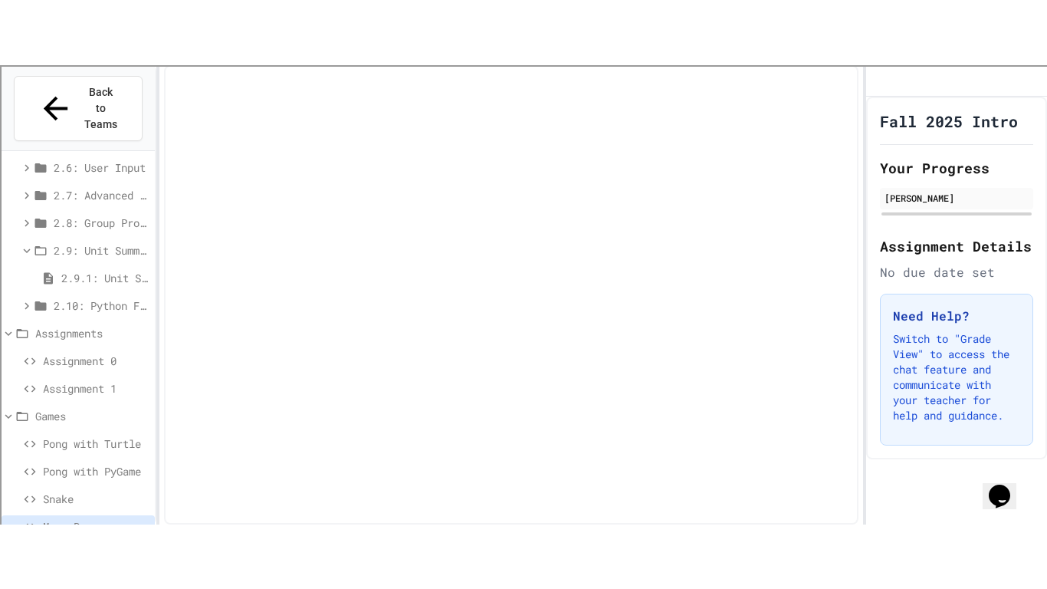
scroll to position [795, 0]
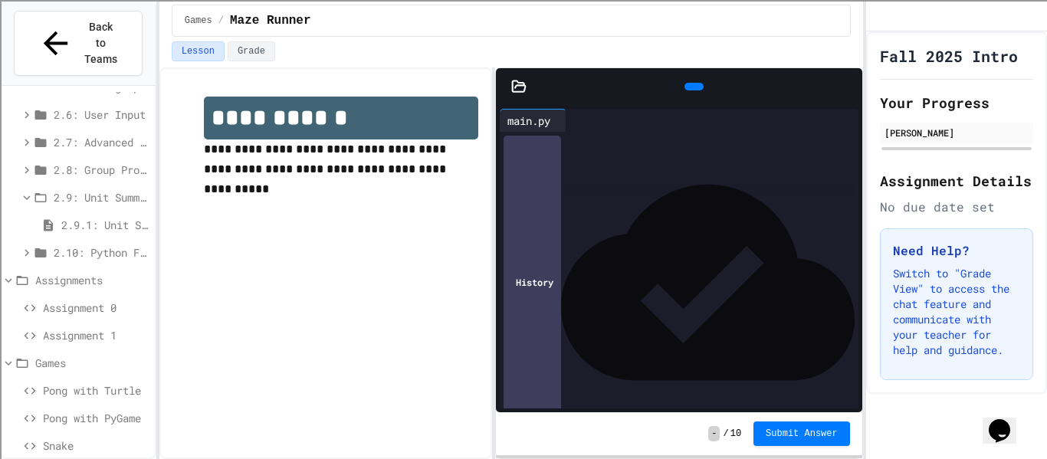
click at [692, 87] on icon at bounding box center [692, 87] width 0 height 0
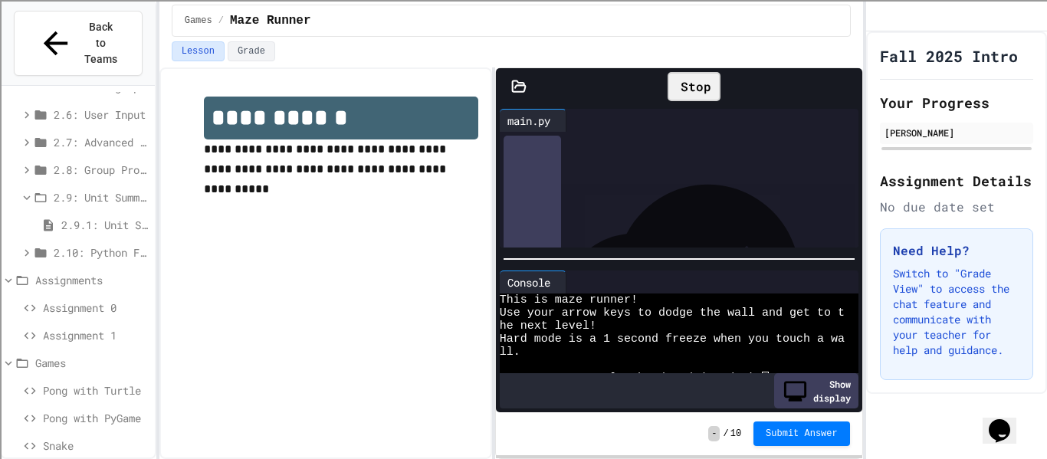
click at [847, 87] on icon at bounding box center [847, 87] width 0 height 0
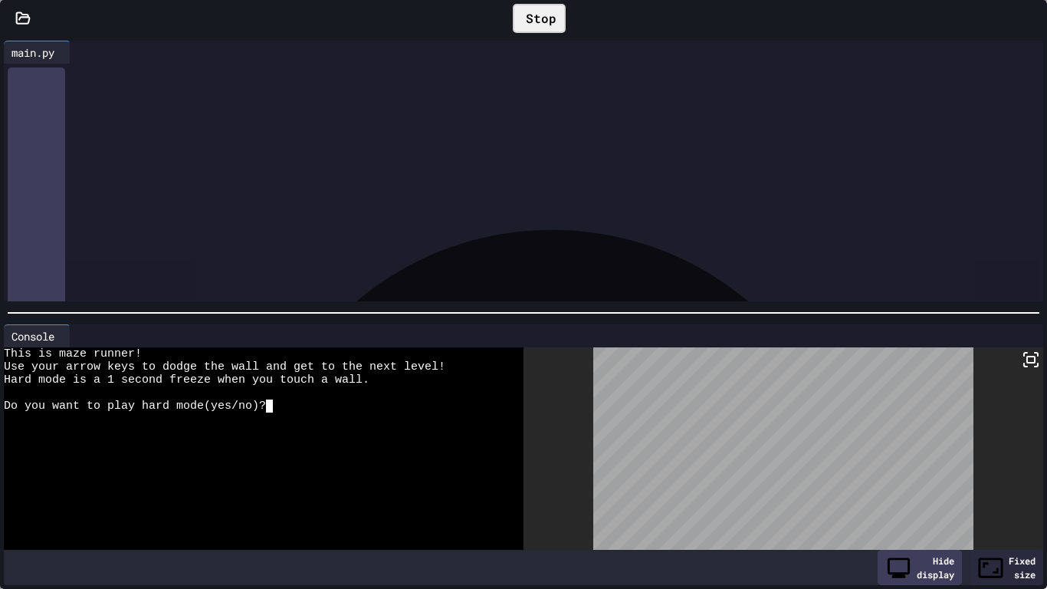
scroll to position [4425, 0]
click at [287, 411] on div "Do you want to play hard mode(yes/no)?" at bounding box center [256, 405] width 504 height 13
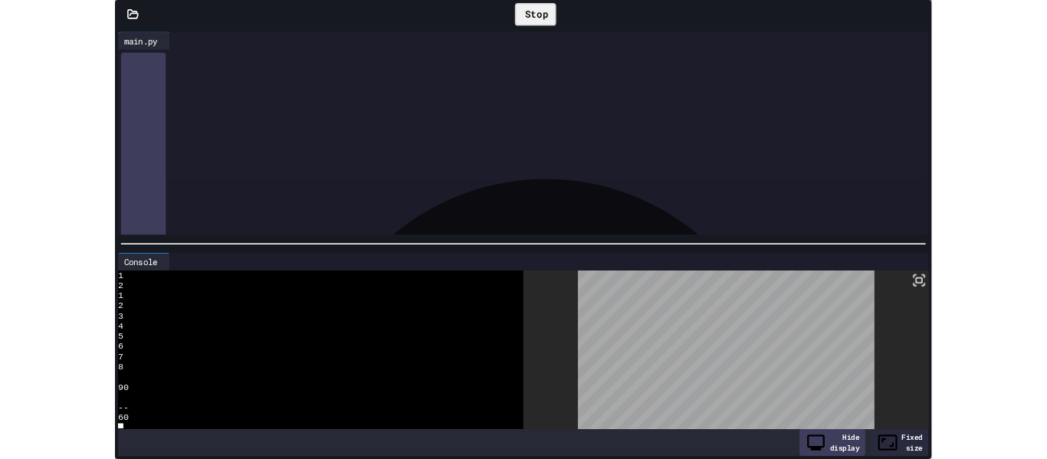
scroll to position [6049, 0]
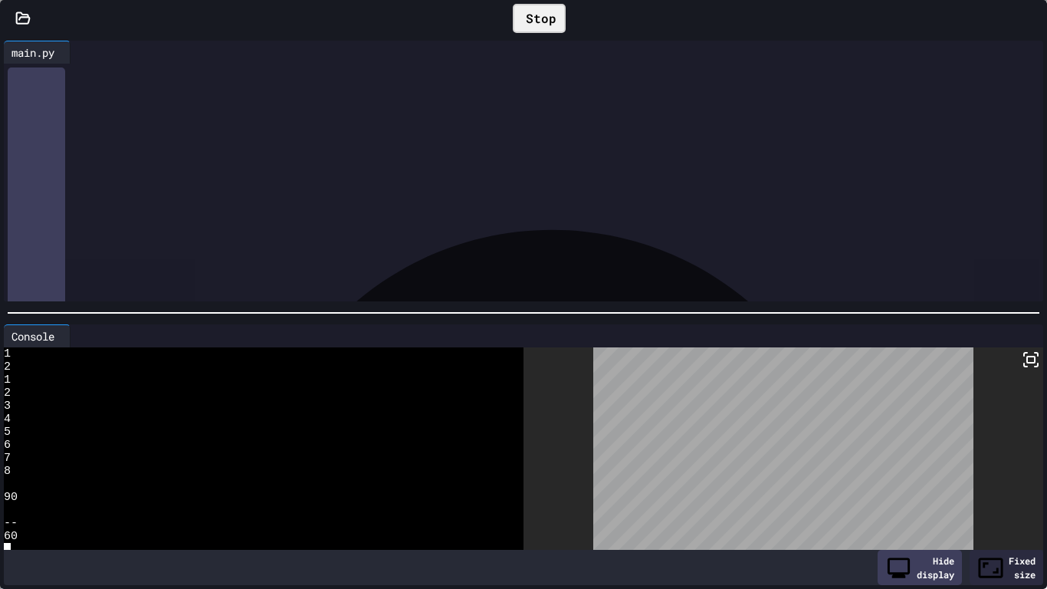
click at [551, 21] on div "Stop" at bounding box center [539, 18] width 53 height 29
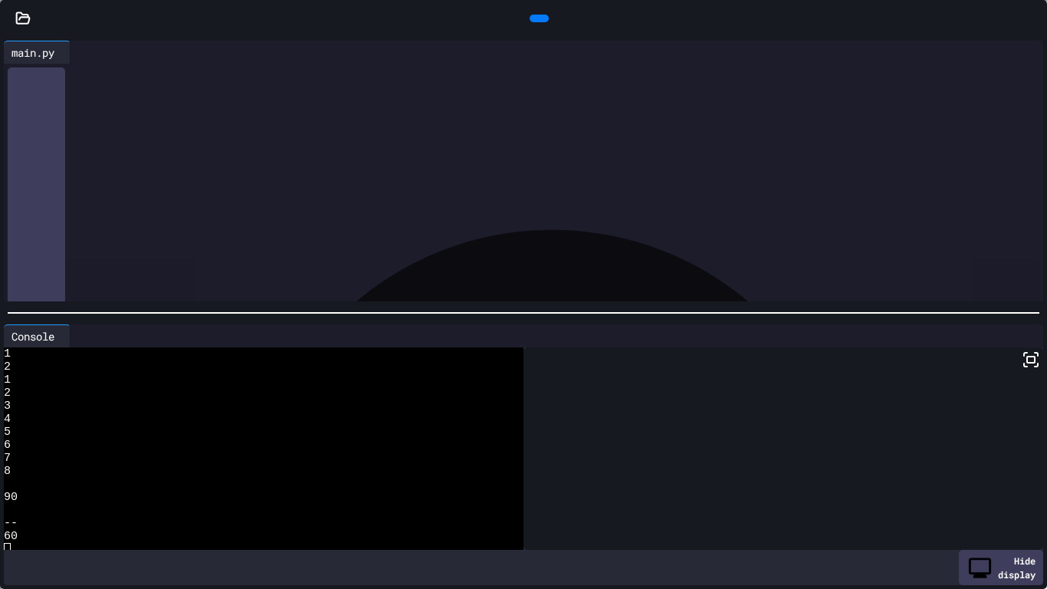
click at [1040, 15] on div at bounding box center [1039, 18] width 15 height 23
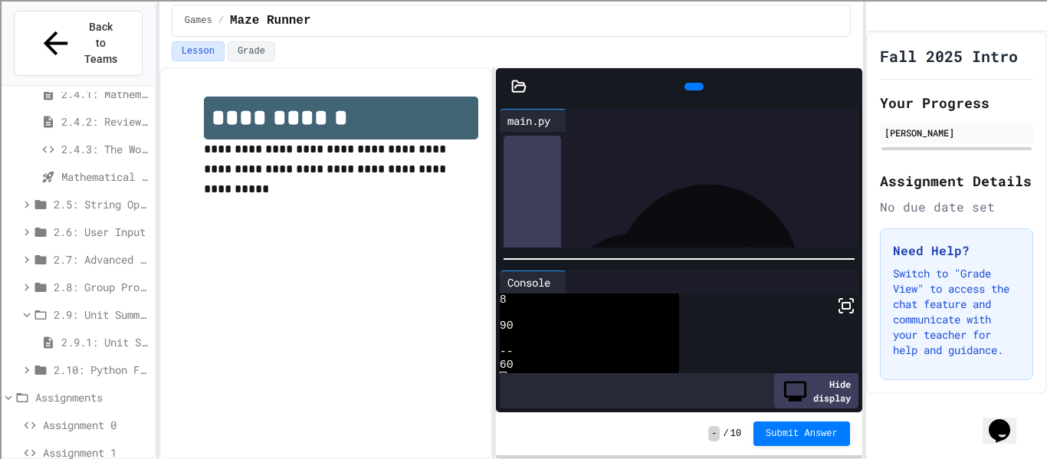
scroll to position [430, 0]
